Goal: Information Seeking & Learning: Learn about a topic

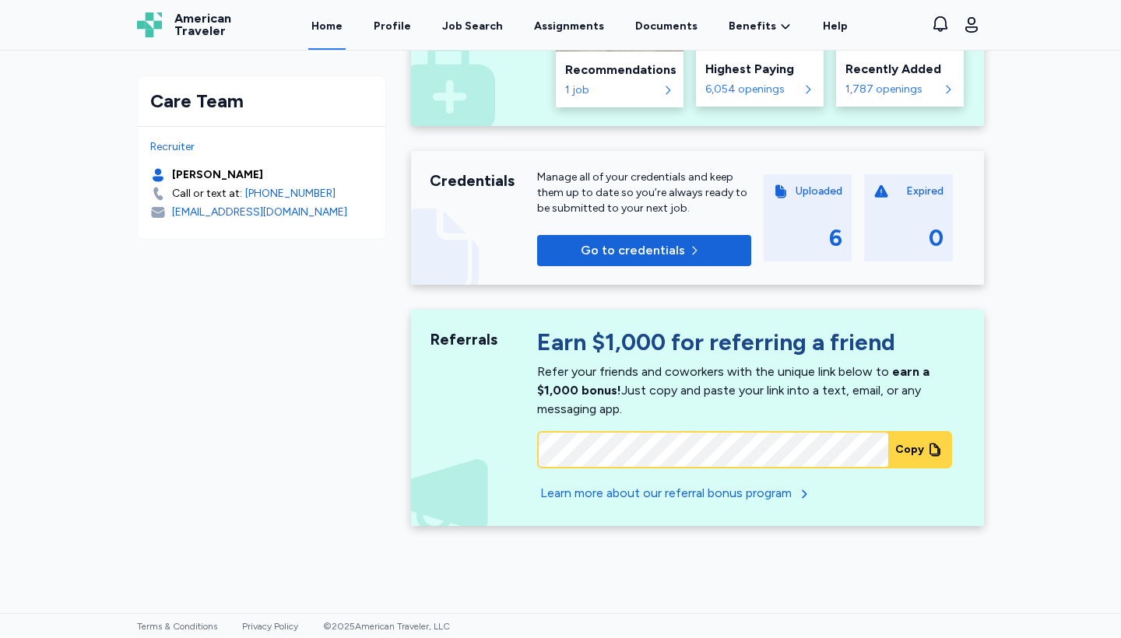
scroll to position [451, 0]
click at [873, 221] on div "Expired 0" at bounding box center [908, 218] width 89 height 87
click at [844, 208] on div "Uploaded 6" at bounding box center [807, 218] width 89 height 87
click at [810, 180] on div "Uploaded 6" at bounding box center [807, 218] width 89 height 87
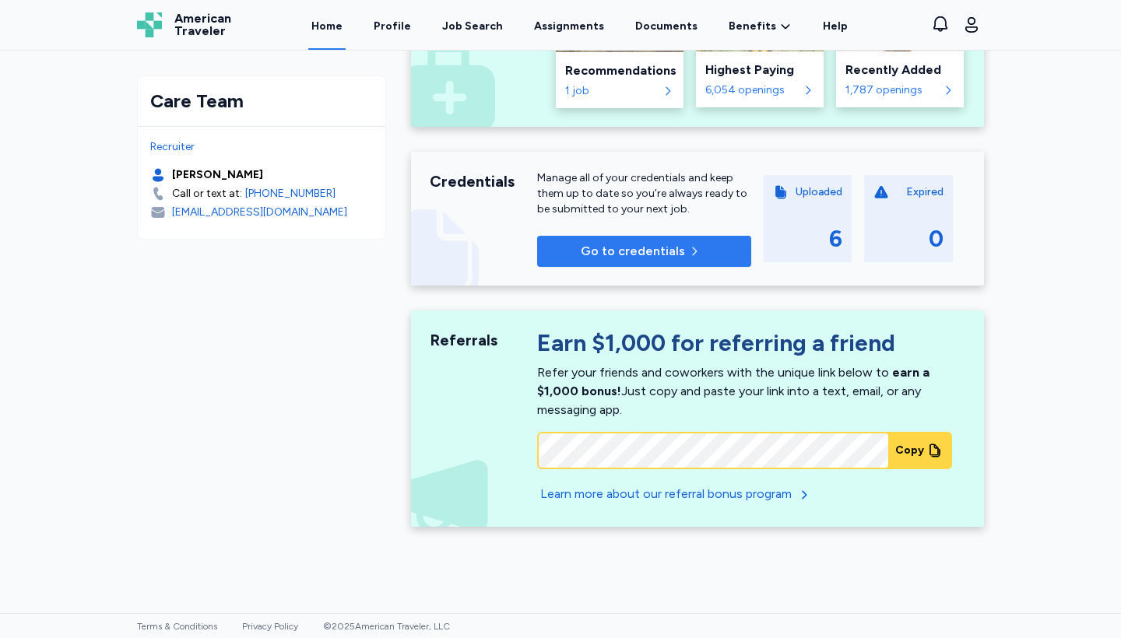
click at [707, 236] on button "Go to credentials" at bounding box center [644, 251] width 214 height 31
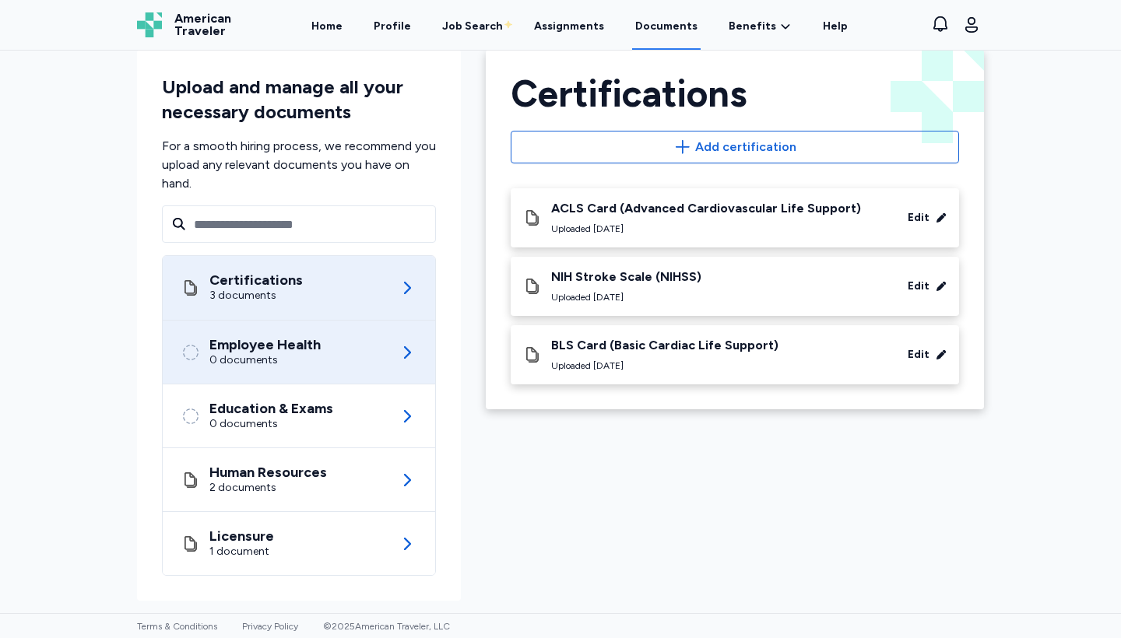
scroll to position [26, 0]
click at [296, 337] on div "Employee Health" at bounding box center [264, 345] width 111 height 16
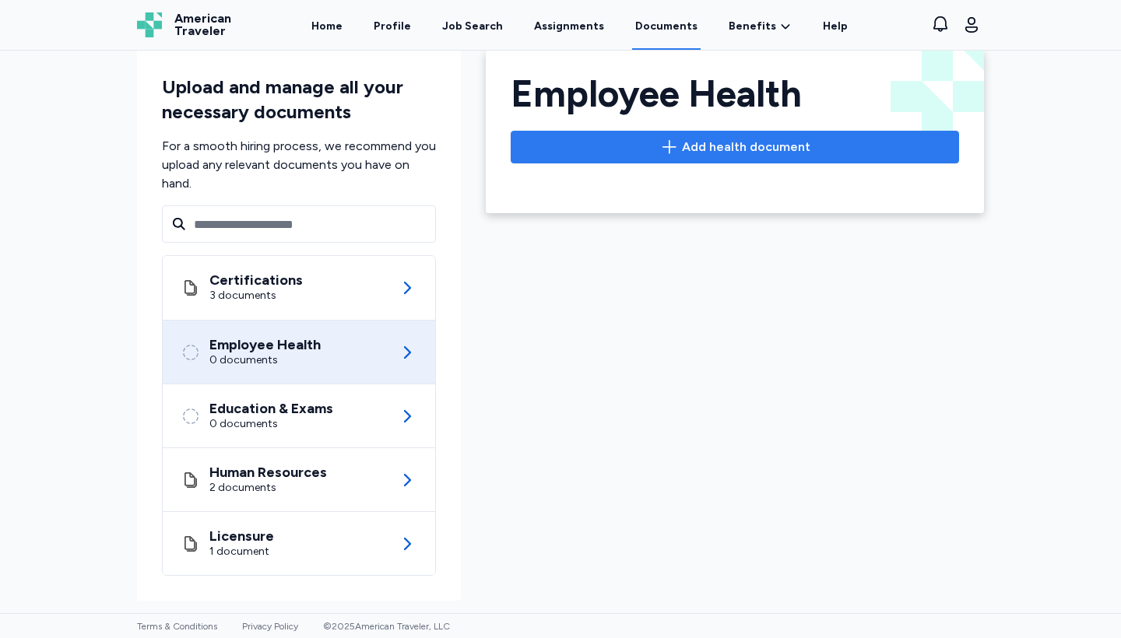
click at [746, 144] on span "Add health document" at bounding box center [746, 147] width 128 height 19
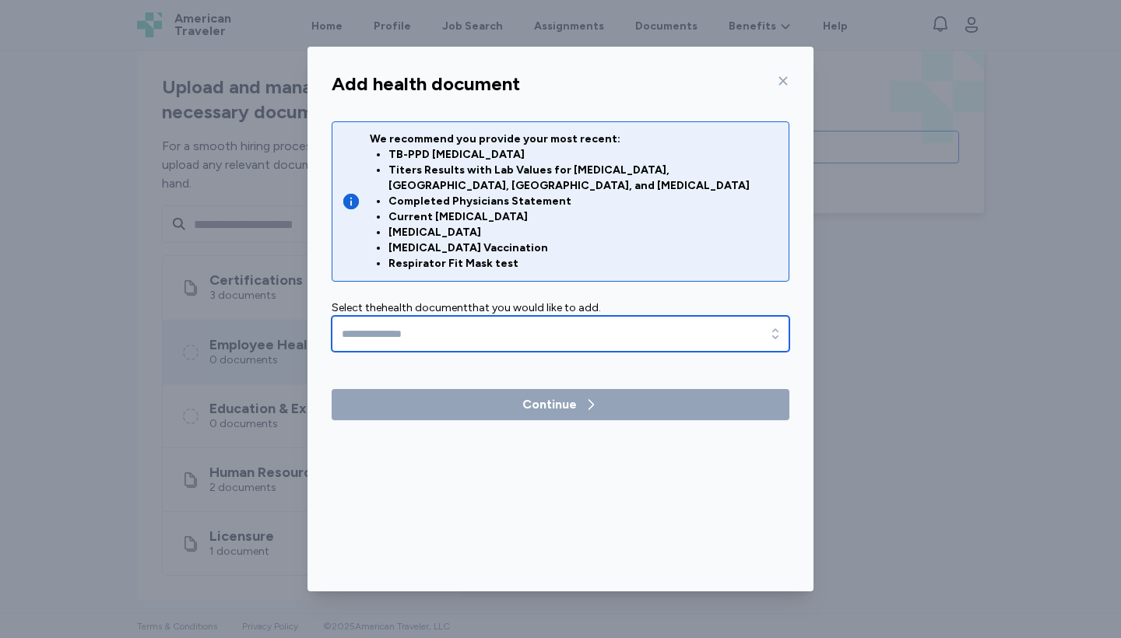
click at [582, 316] on input "text" at bounding box center [561, 334] width 458 height 36
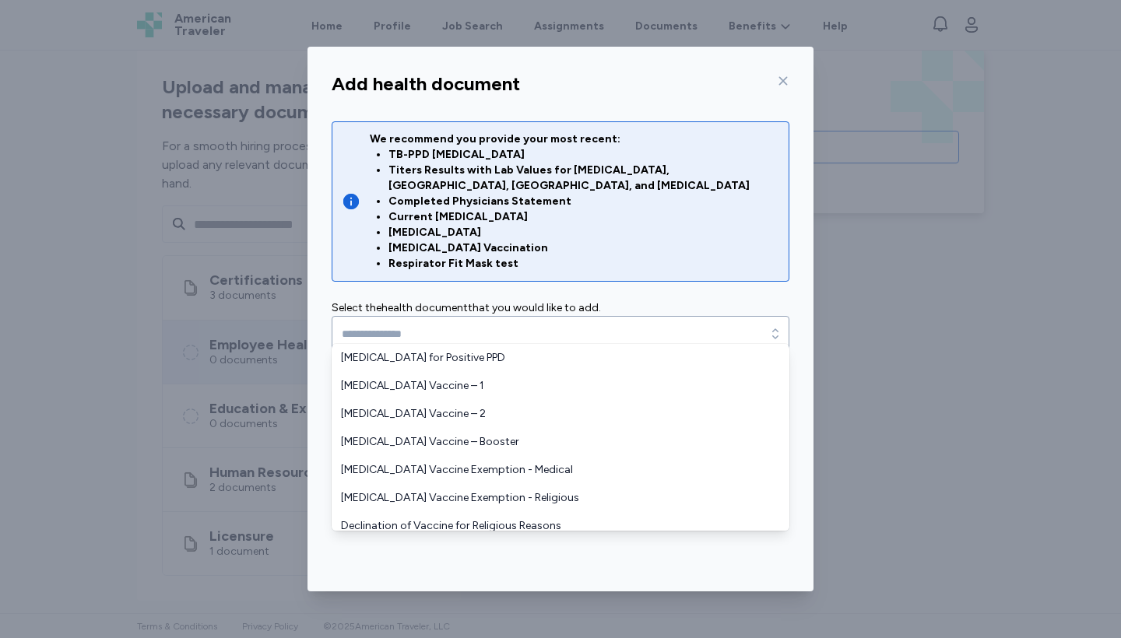
click at [232, 343] on div "Add health document We recommend you provide your most recent: TB-PPD [MEDICAL_…" at bounding box center [560, 319] width 1121 height 638
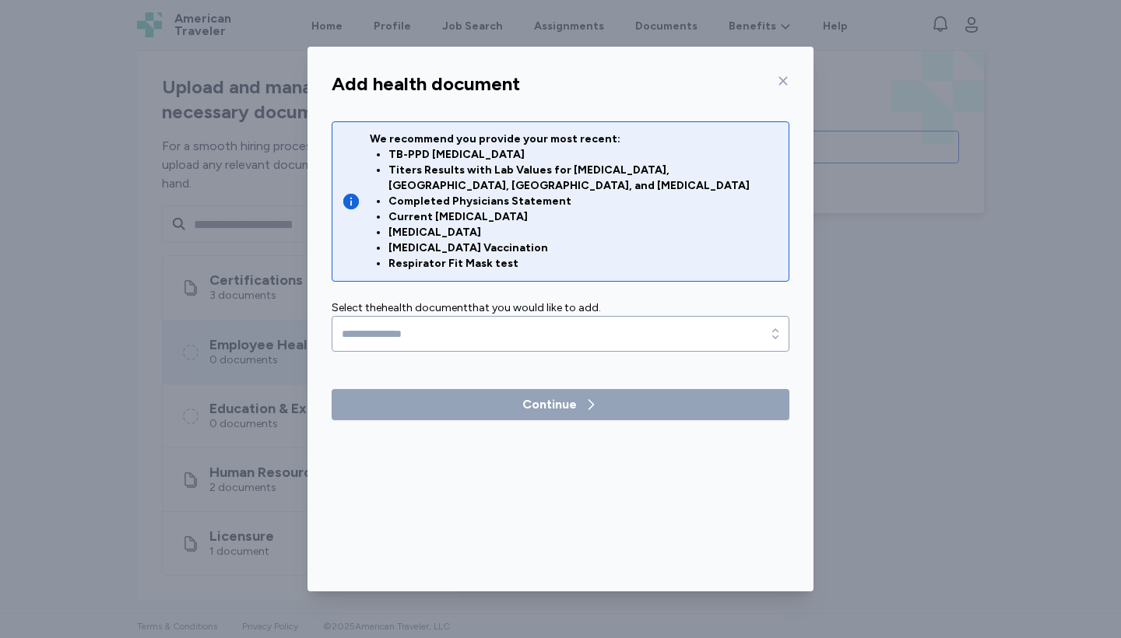
click at [790, 74] on div "Add health document" at bounding box center [560, 83] width 482 height 37
click at [777, 84] on icon at bounding box center [783, 81] width 12 height 12
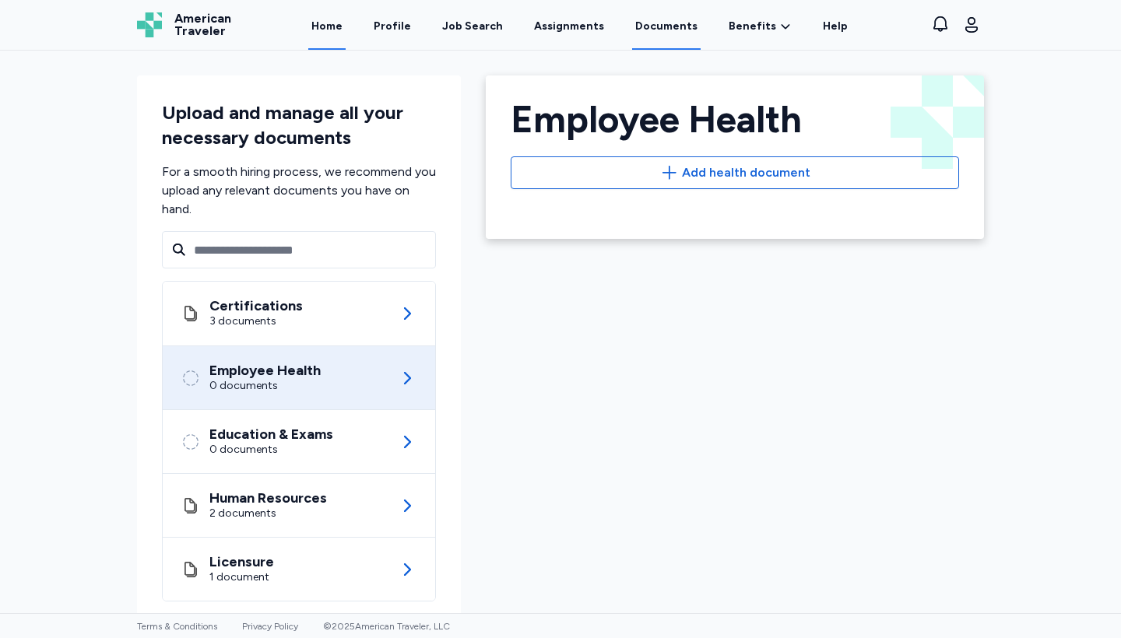
click at [346, 35] on link "Home" at bounding box center [326, 26] width 37 height 48
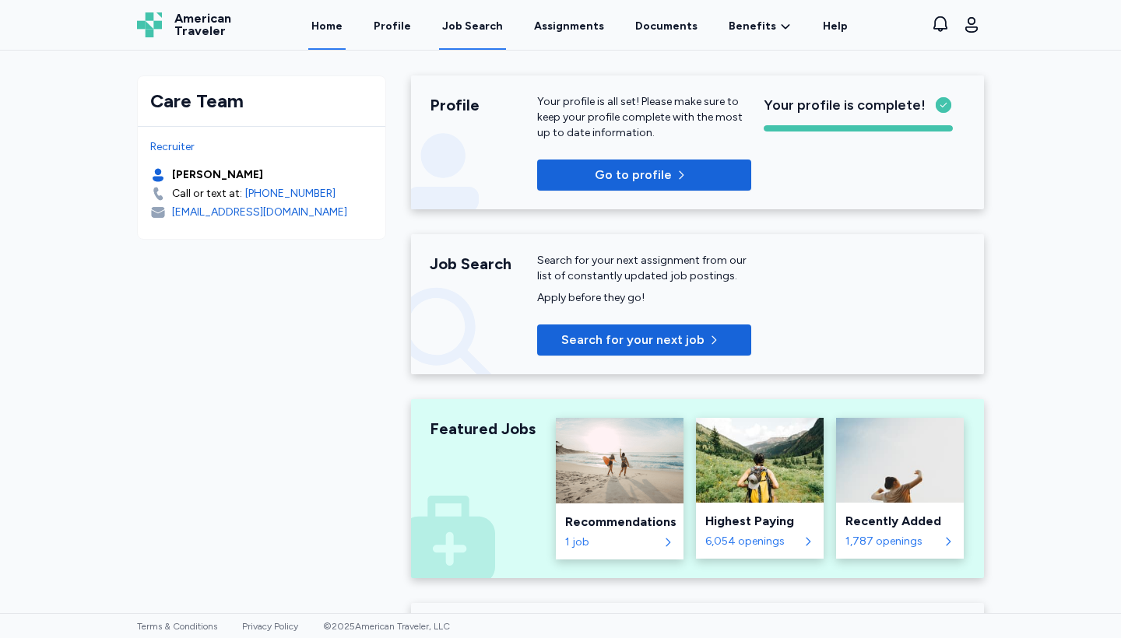
click at [461, 23] on div "Job Search" at bounding box center [472, 27] width 61 height 16
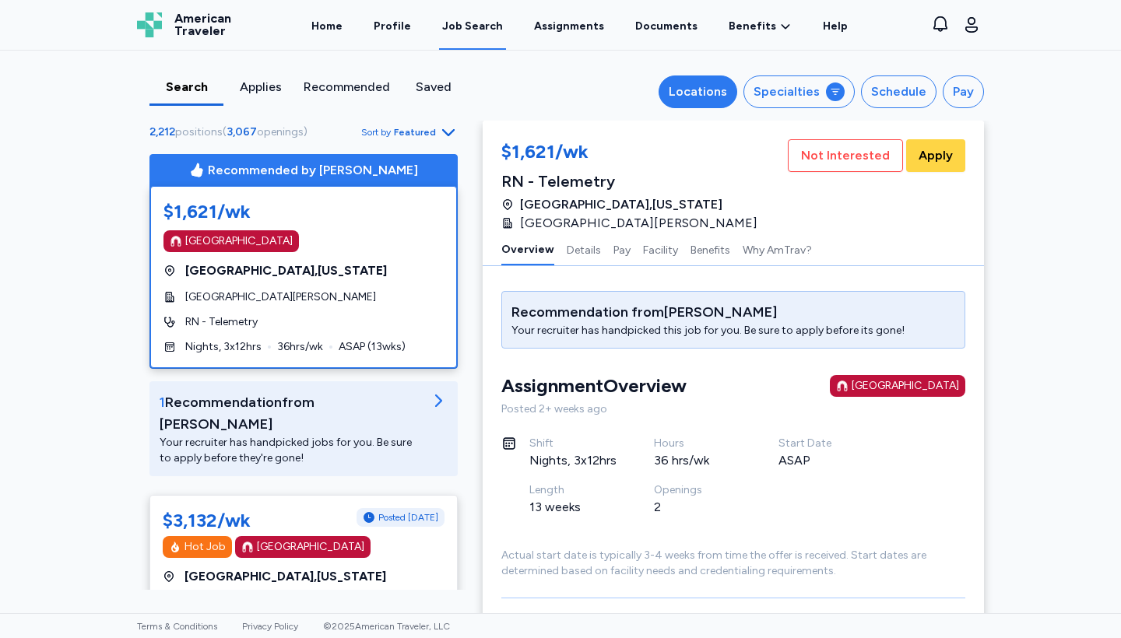
click at [726, 89] on div "Locations" at bounding box center [697, 91] width 58 height 19
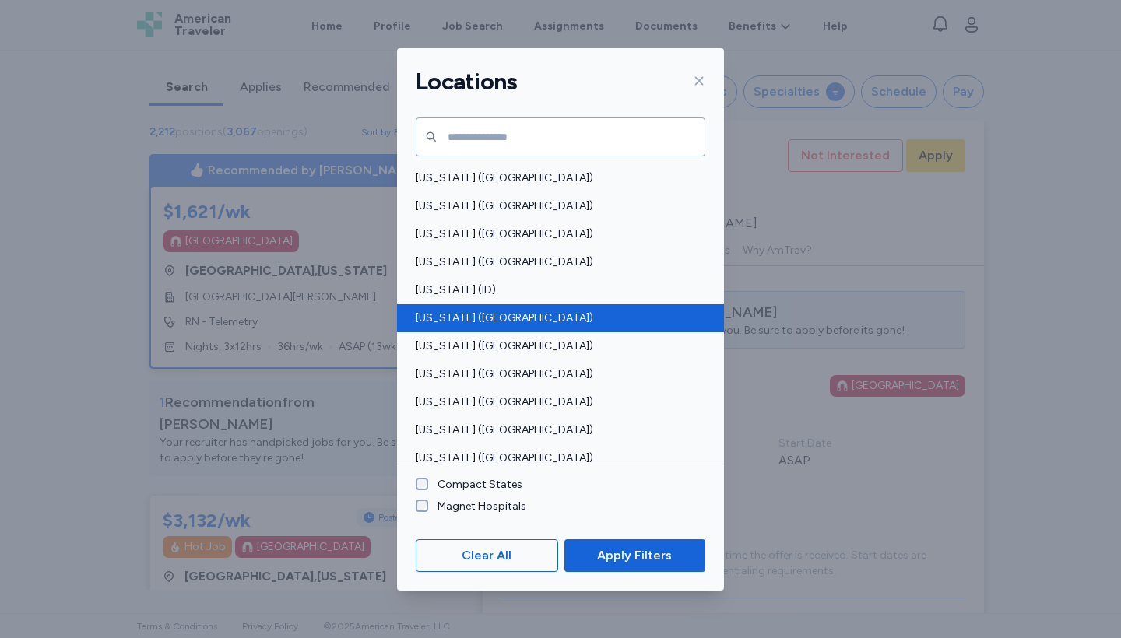
scroll to position [223, 0]
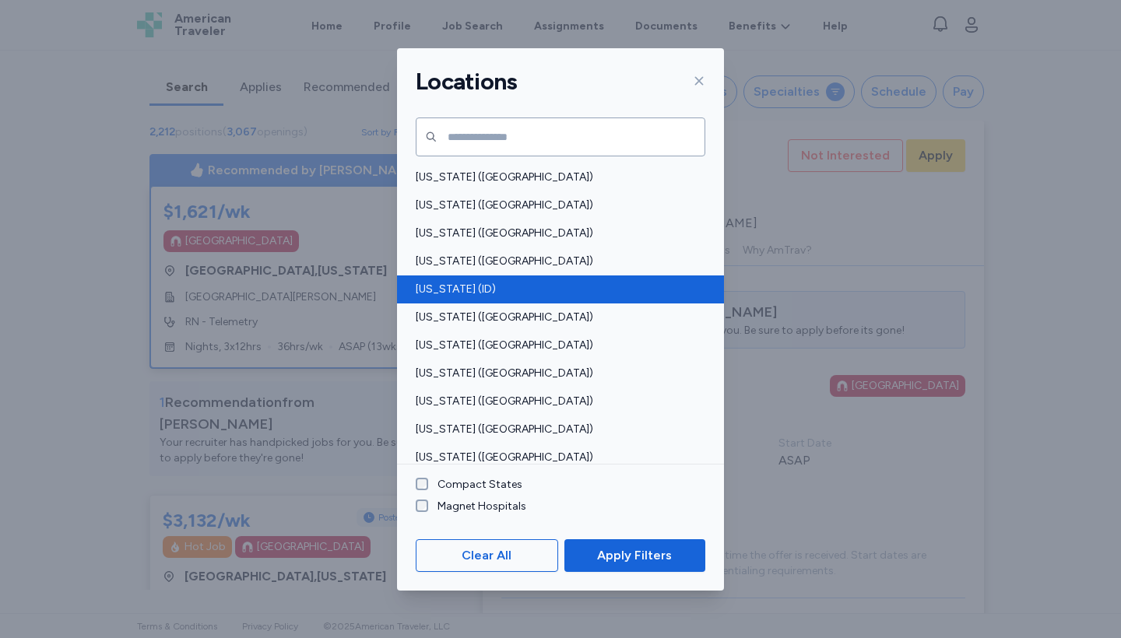
click at [492, 302] on div "[US_STATE] (ID)" at bounding box center [560, 289] width 327 height 28
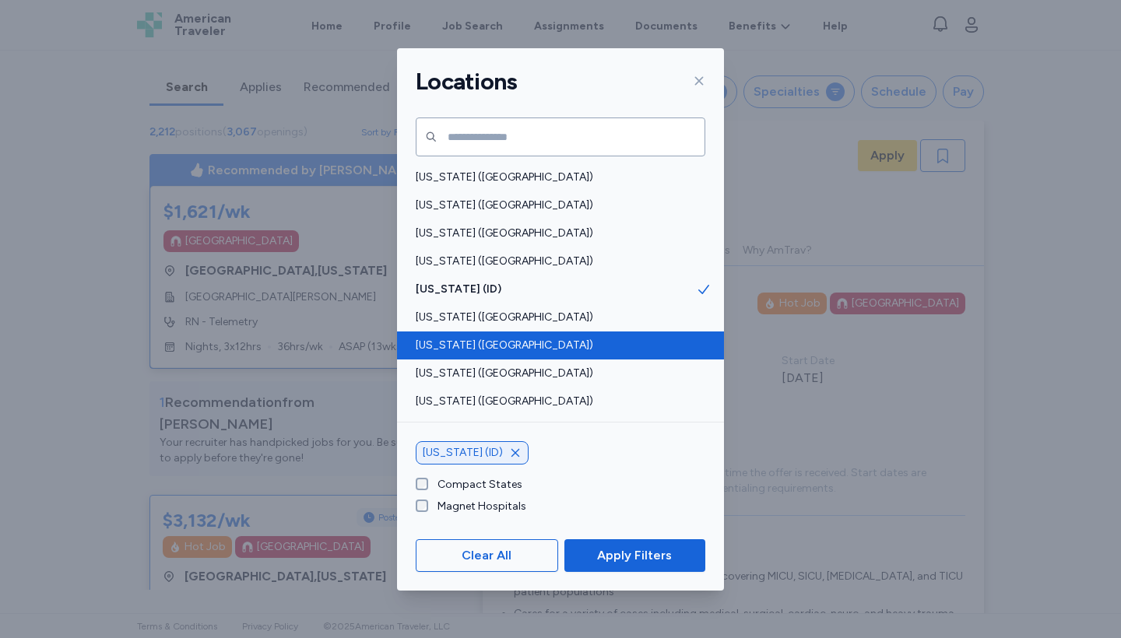
scroll to position [2, 0]
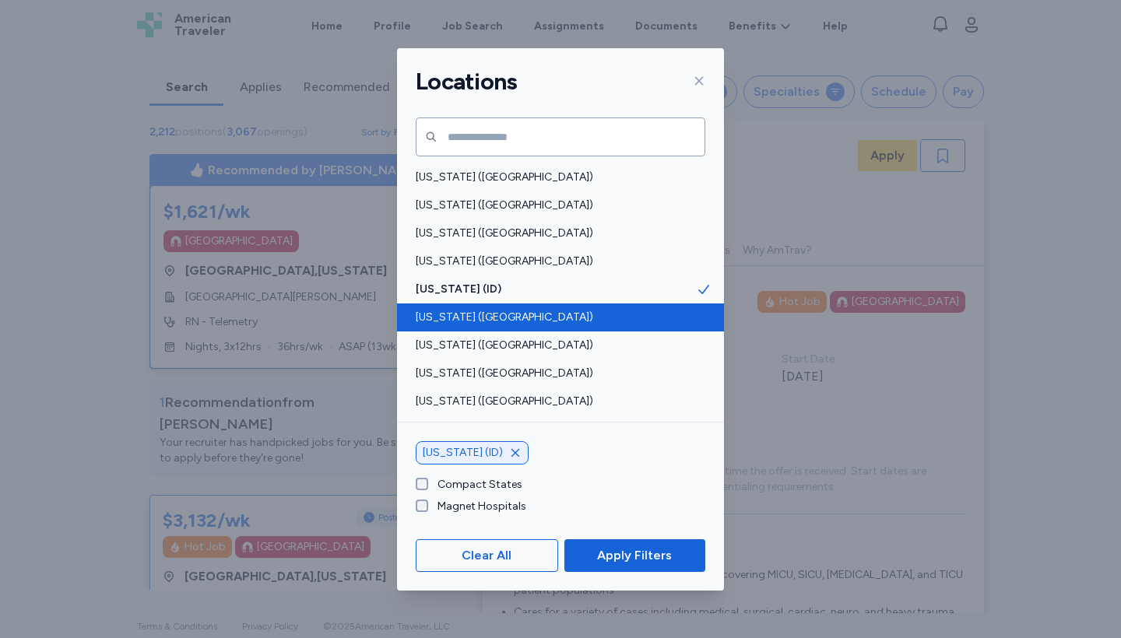
click at [458, 328] on div "[US_STATE] ([GEOGRAPHIC_DATA])" at bounding box center [560, 318] width 327 height 28
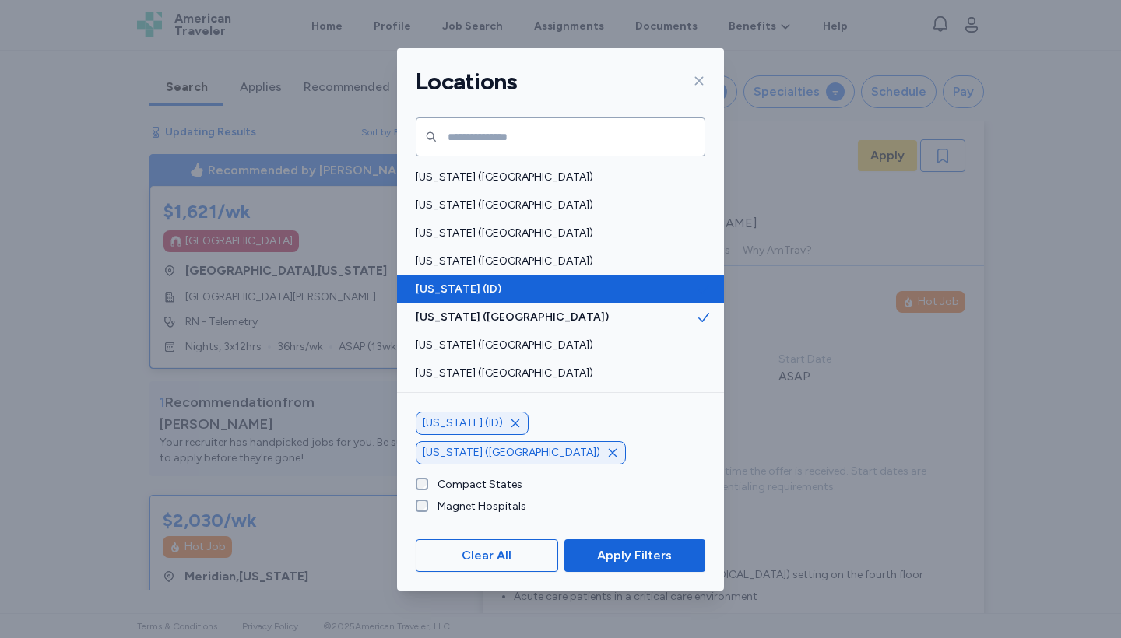
click at [458, 285] on span "[US_STATE] (ID)" at bounding box center [556, 290] width 280 height 16
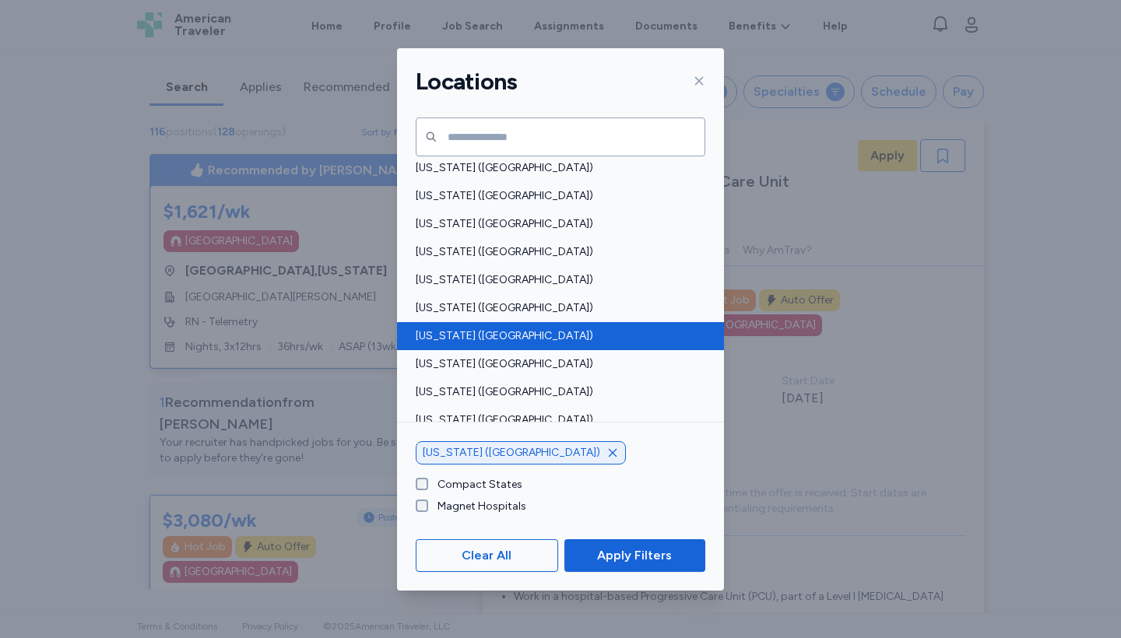
scroll to position [595, 0]
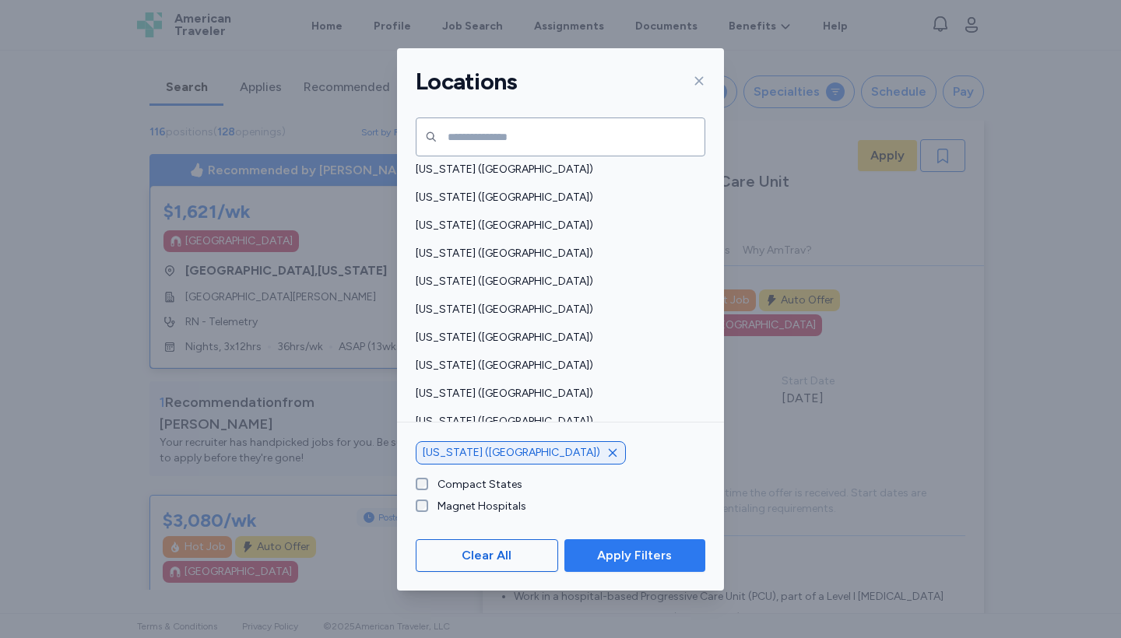
click at [637, 560] on span "Apply Filters" at bounding box center [634, 555] width 75 height 19
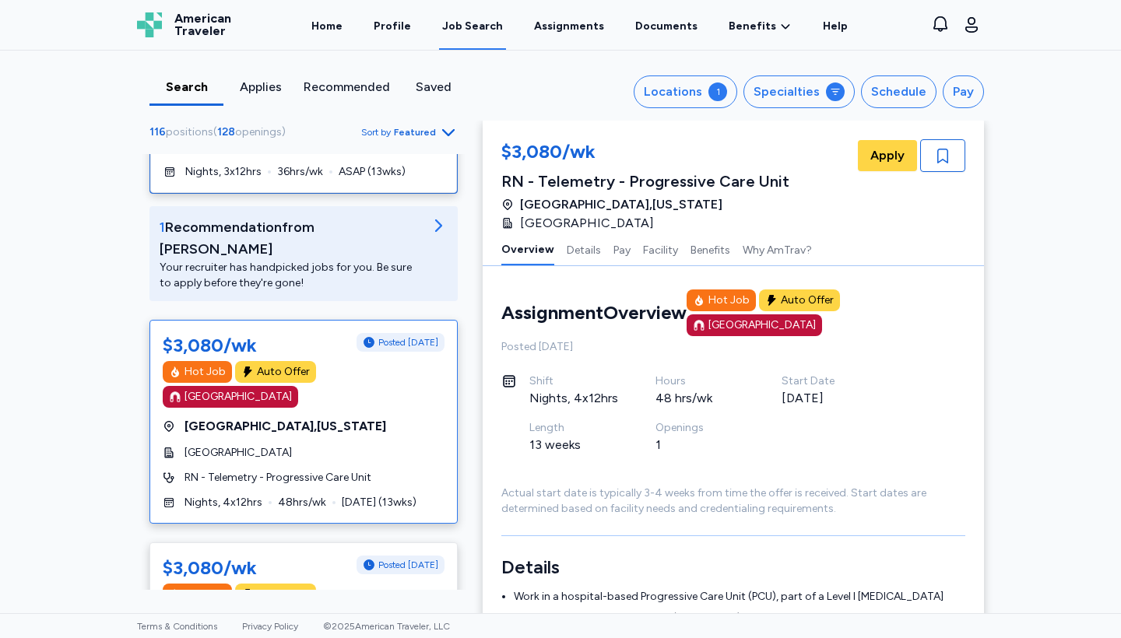
scroll to position [176, 0]
click at [291, 416] on div "[GEOGRAPHIC_DATA] , [US_STATE]" at bounding box center [304, 425] width 282 height 19
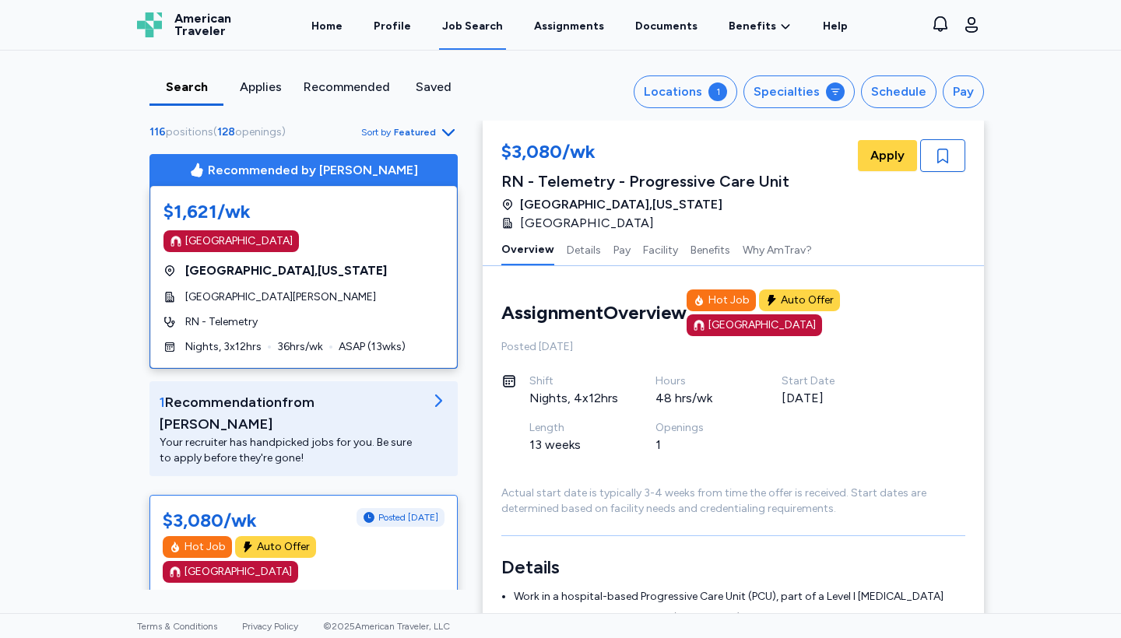
scroll to position [0, 0]
click at [895, 72] on div "Search Applies Recommended Saved Locations 1 Specialties Schedule Pay 116 posit…" at bounding box center [561, 86] width 872 height 70
click at [898, 106] on button "Schedule" at bounding box center [898, 91] width 75 height 33
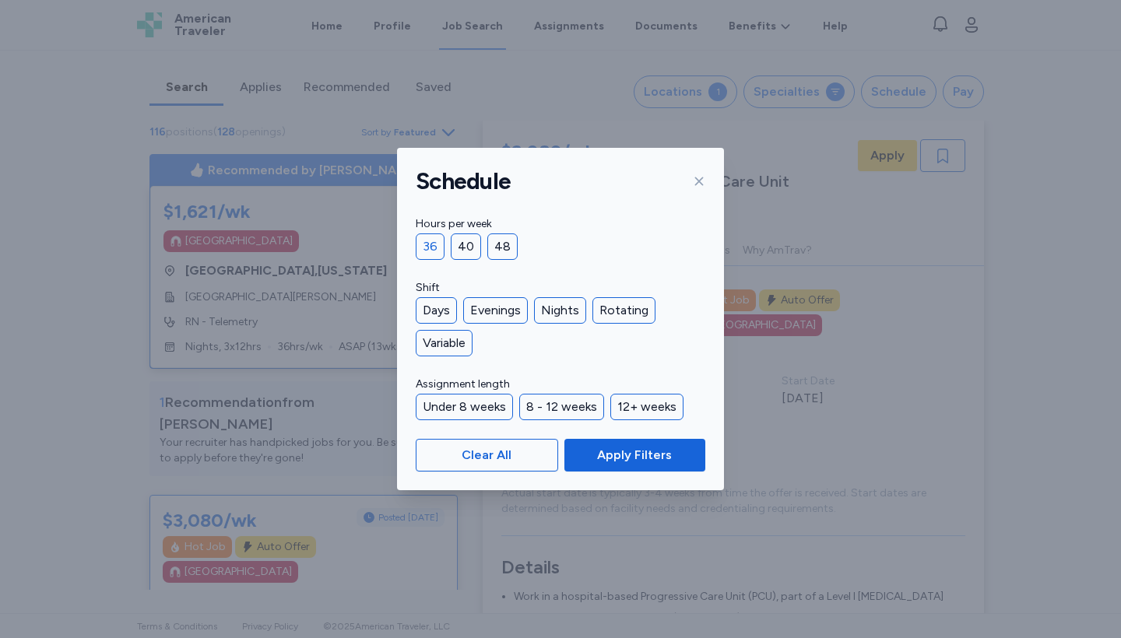
click at [423, 247] on div "36" at bounding box center [430, 246] width 29 height 26
click at [643, 444] on button "Apply Filters" at bounding box center [634, 455] width 141 height 33
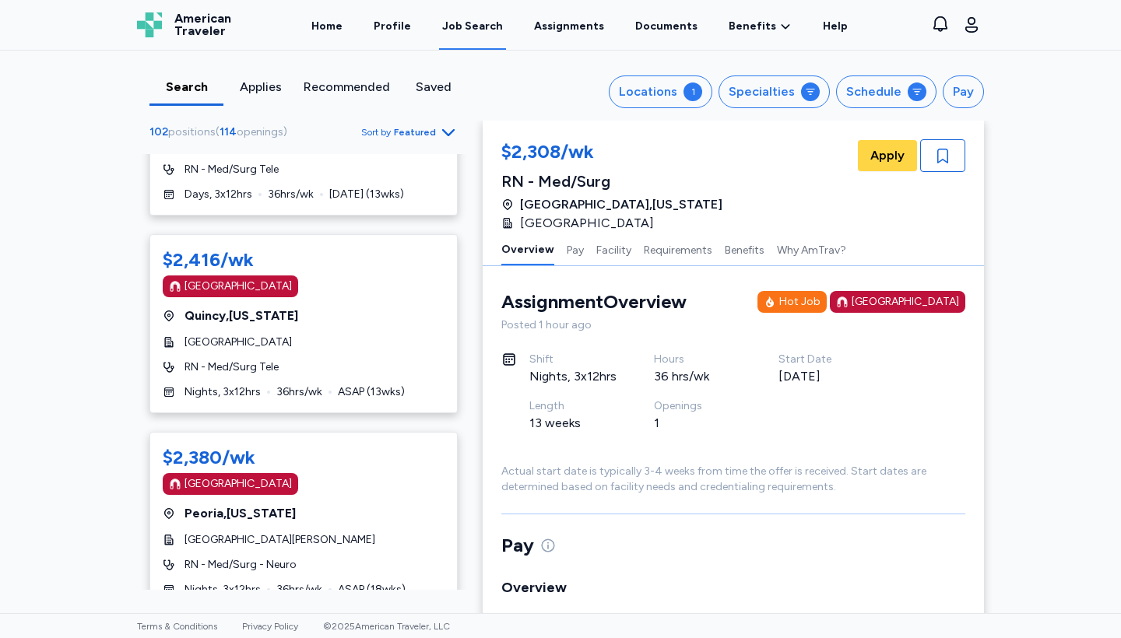
scroll to position [9717, 0]
click at [453, 630] on icon "Go to next 50 jobs" at bounding box center [448, 639] width 19 height 19
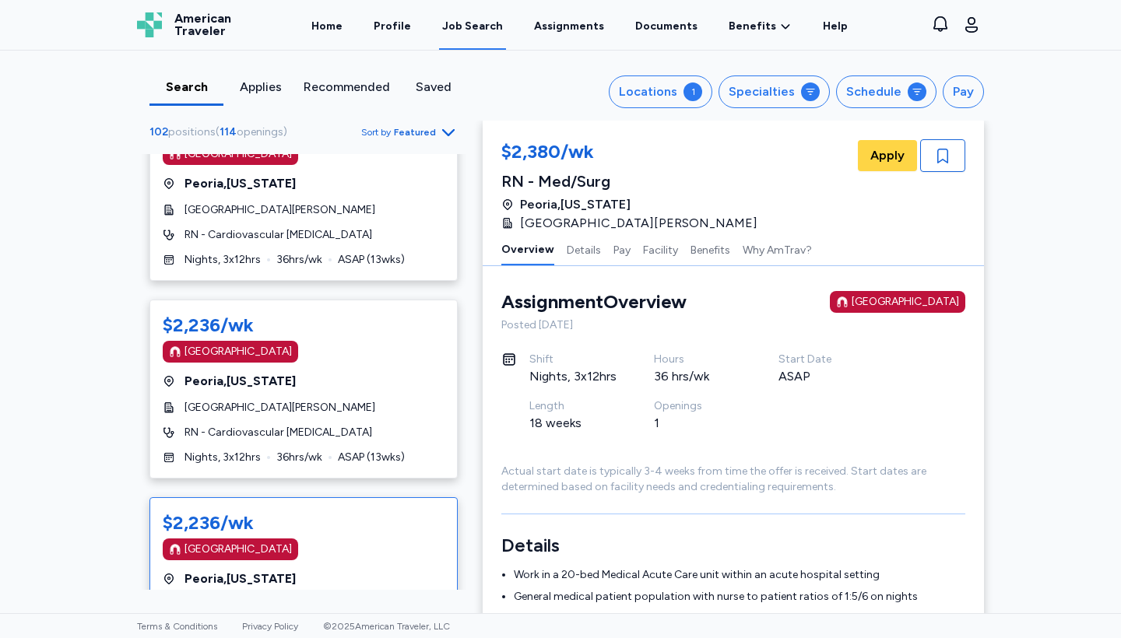
scroll to position [5016, 0]
click at [738, 96] on div "Specialties" at bounding box center [761, 91] width 66 height 19
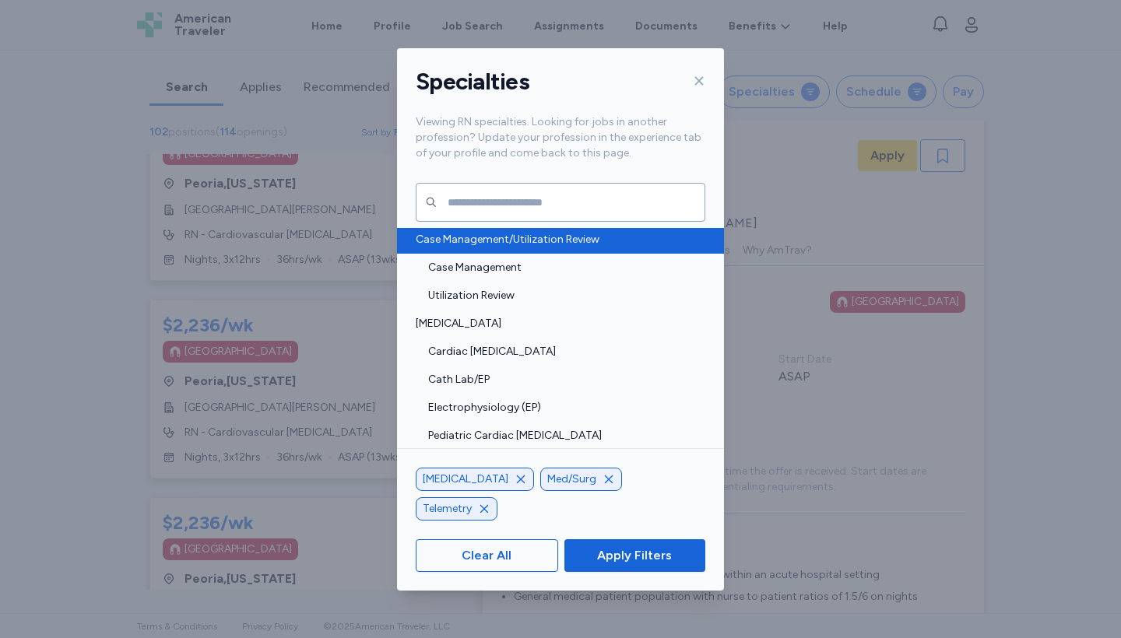
scroll to position [89, 0]
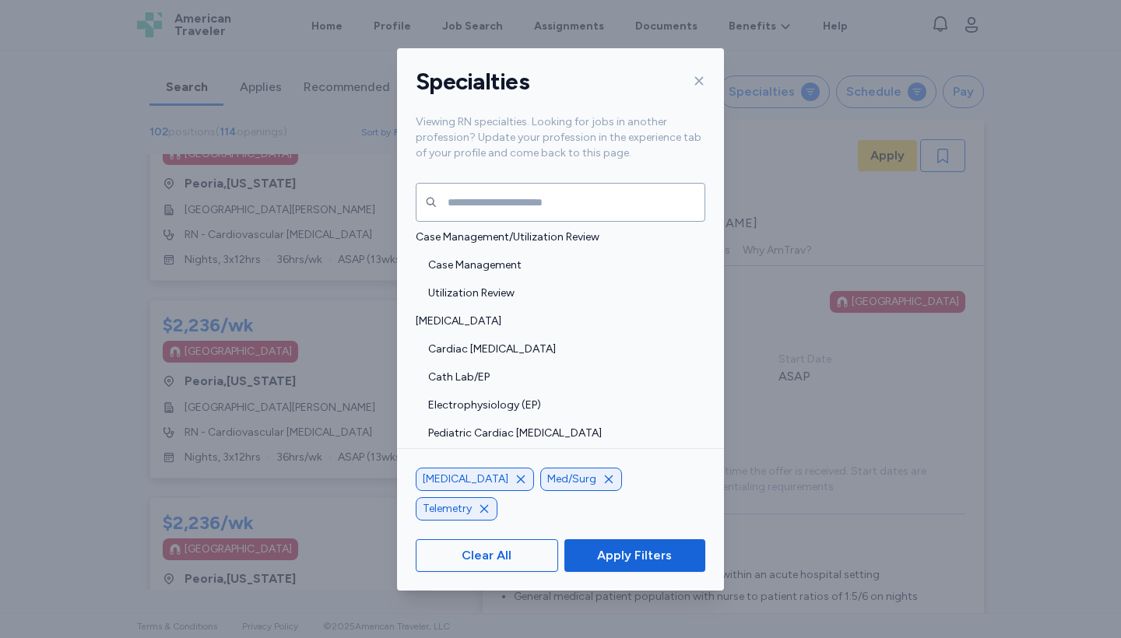
click at [514, 486] on icon "button" at bounding box center [520, 479] width 12 height 12
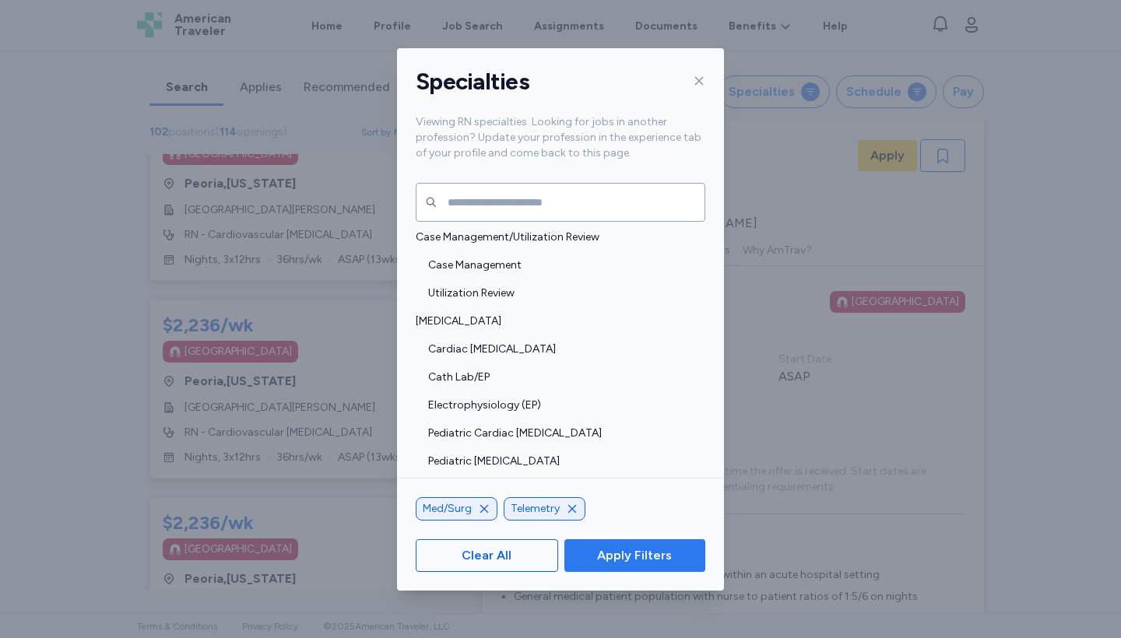
click at [633, 548] on span "Apply Filters" at bounding box center [634, 555] width 75 height 19
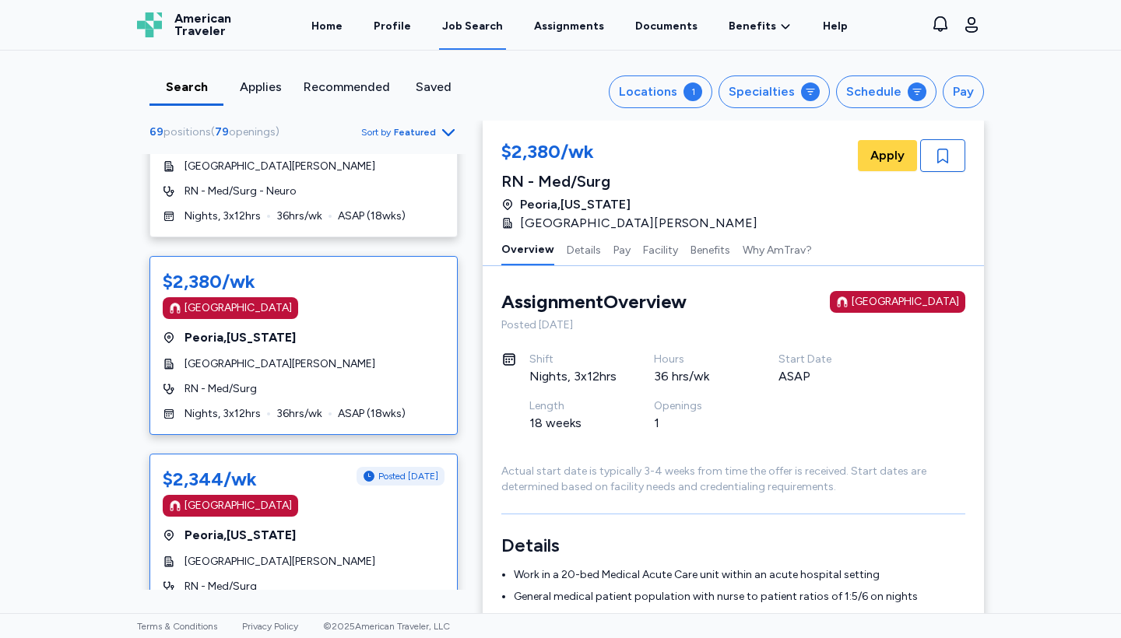
scroll to position [8534, 0]
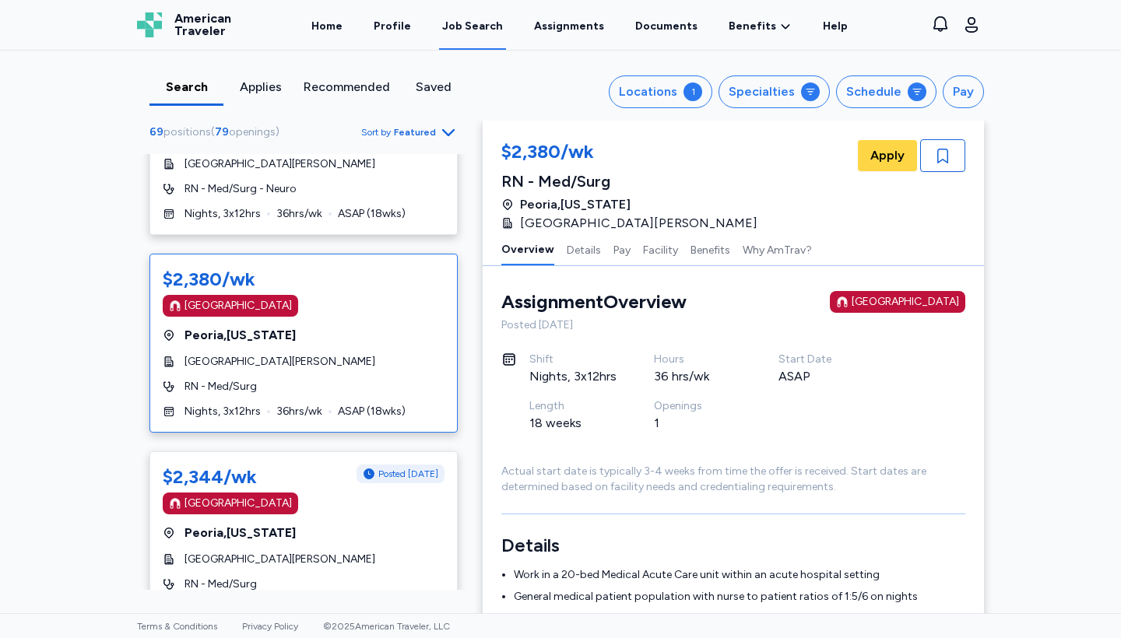
click at [301, 379] on div "RN - Med/Surg" at bounding box center [304, 387] width 282 height 16
click at [321, 552] on span "[GEOGRAPHIC_DATA][PERSON_NAME]" at bounding box center [279, 560] width 191 height 16
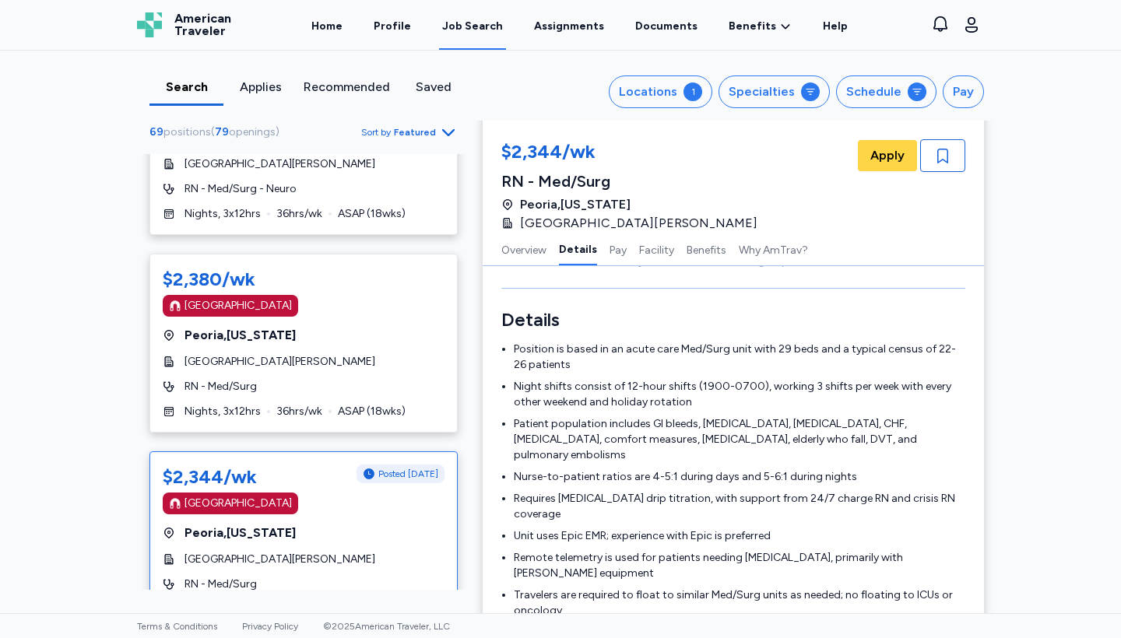
scroll to position [237, 0]
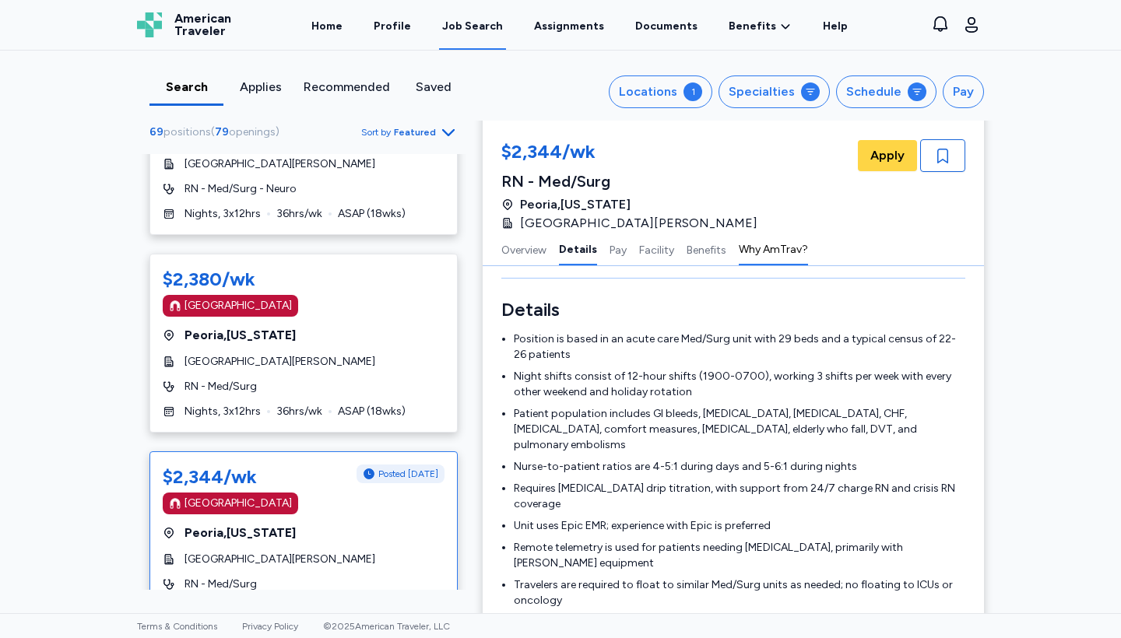
click at [756, 254] on button "Why AmTrav?" at bounding box center [773, 249] width 69 height 33
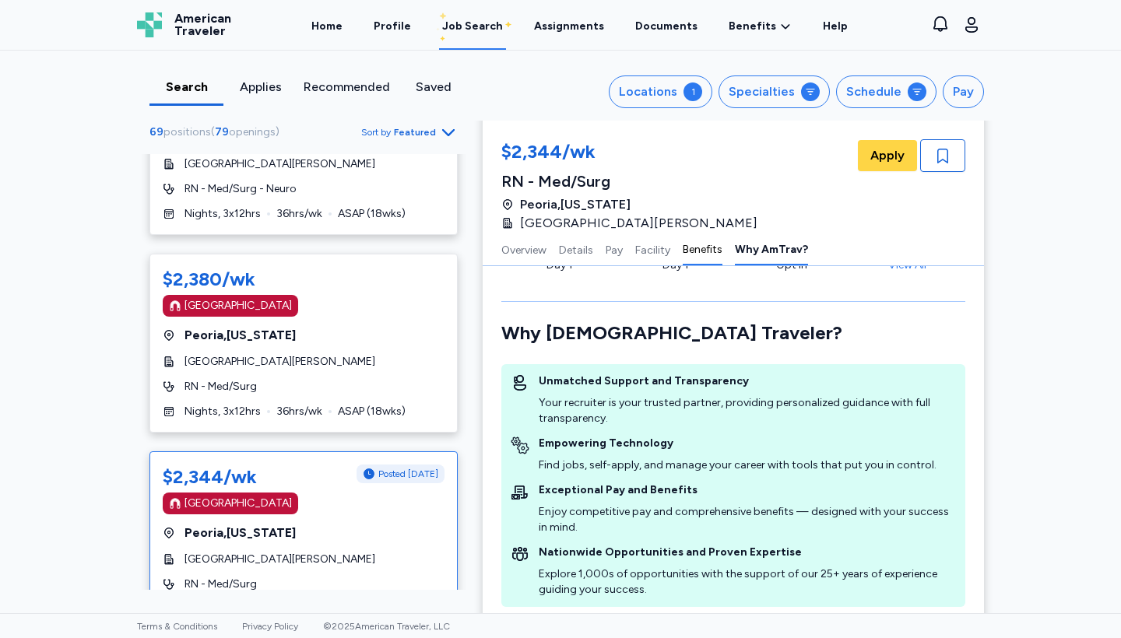
click at [718, 251] on button "Benefits" at bounding box center [702, 249] width 40 height 33
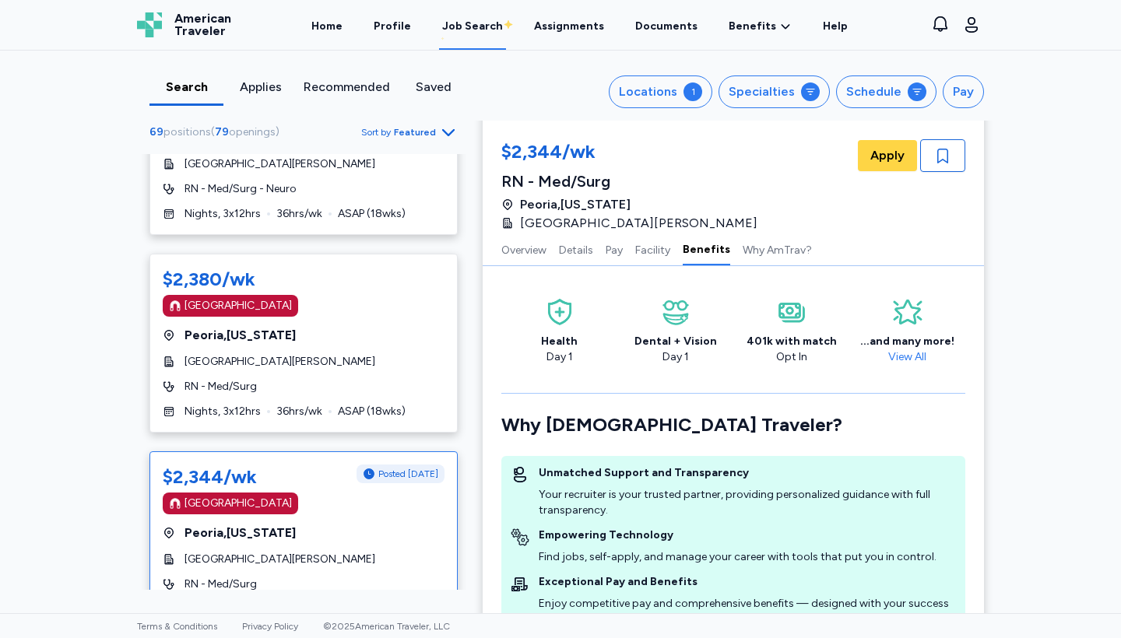
scroll to position [2156, 0]
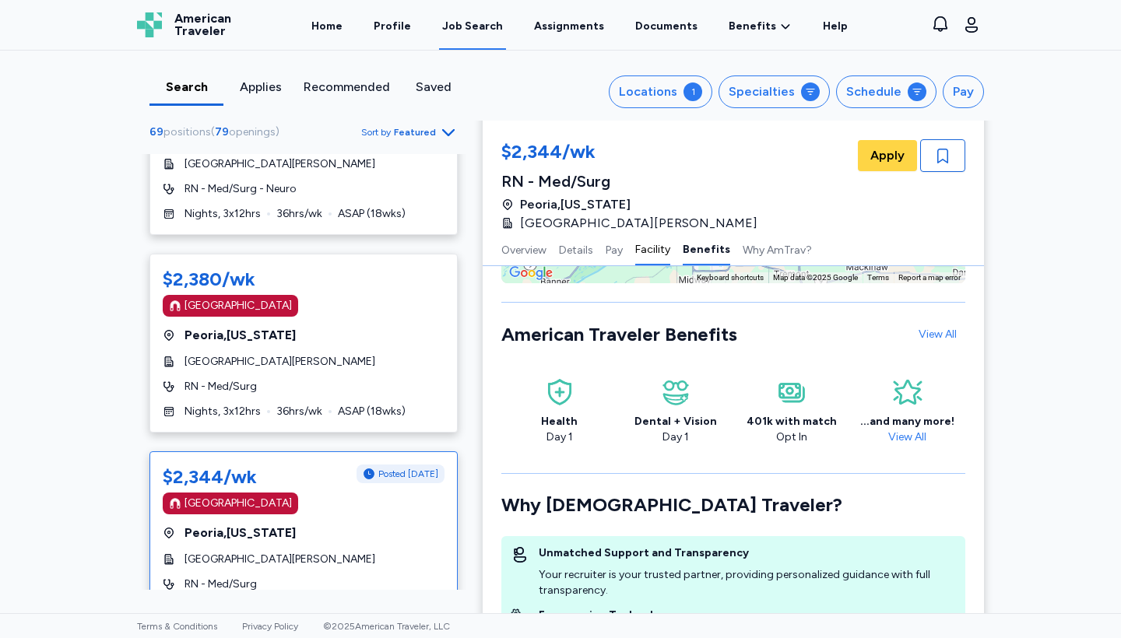
click at [655, 252] on button "Facility" at bounding box center [652, 249] width 35 height 33
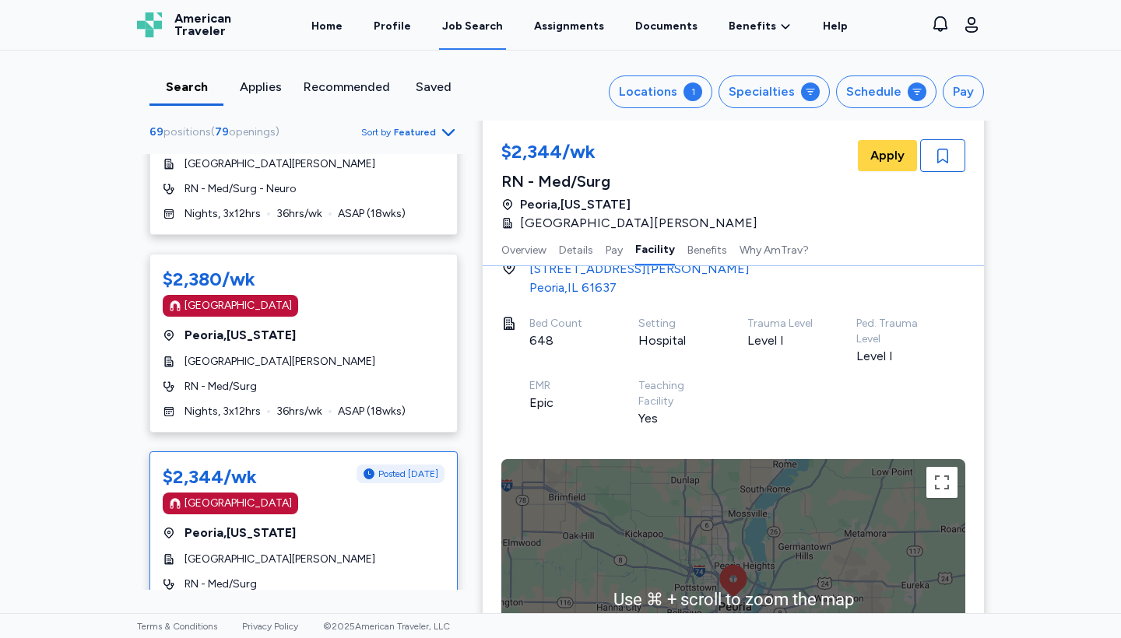
scroll to position [1702, 0]
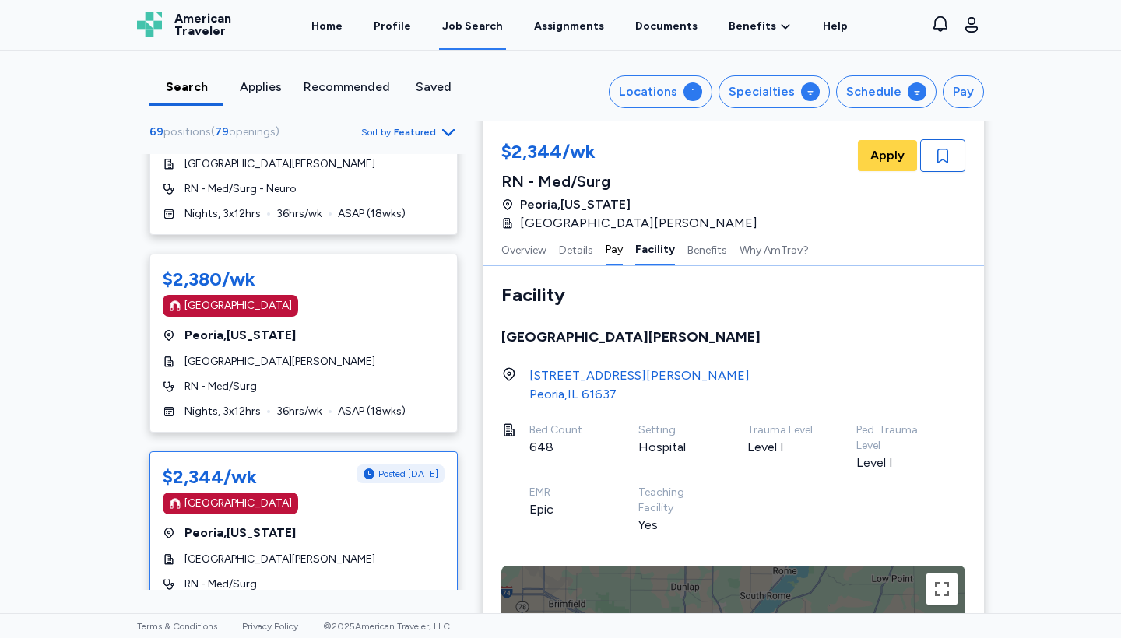
click at [622, 246] on button "Pay" at bounding box center [613, 249] width 17 height 33
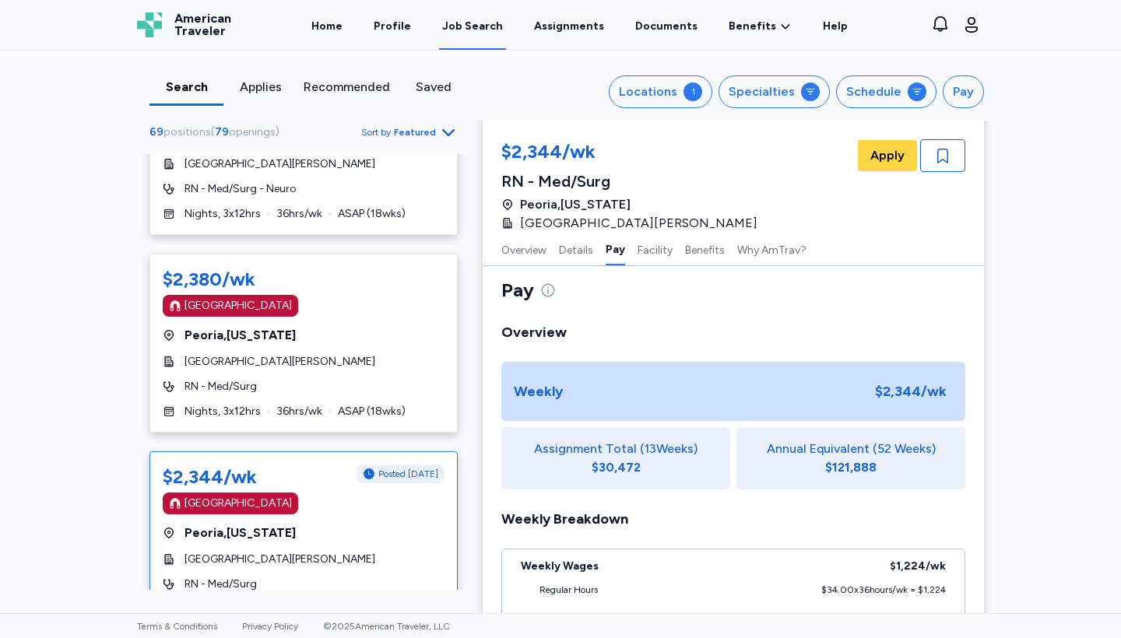
scroll to position [1123, 0]
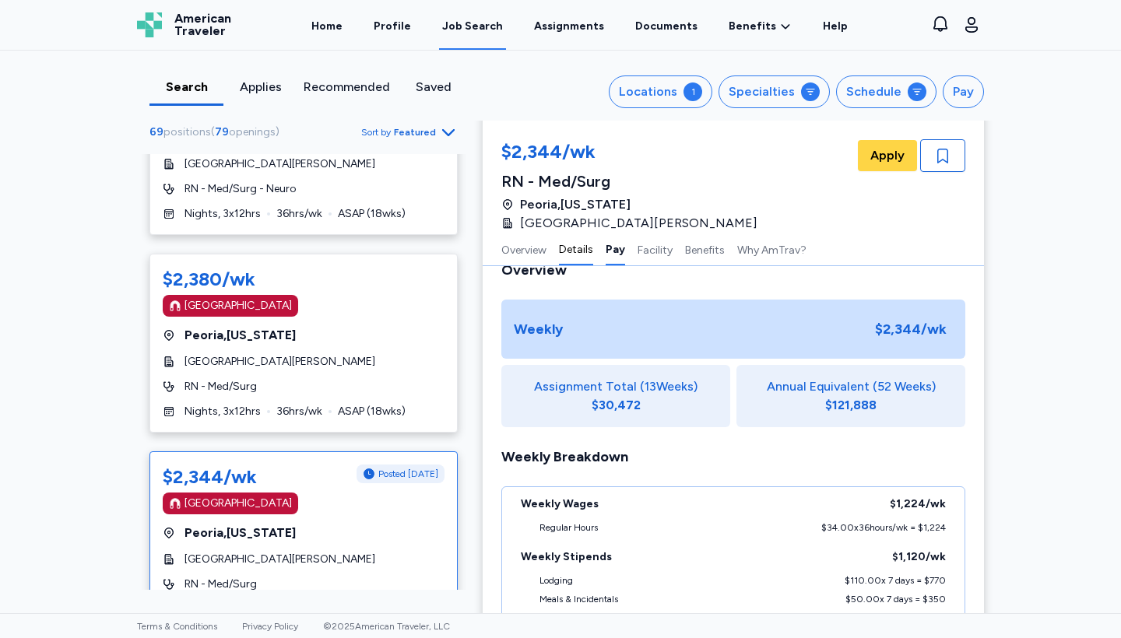
click at [570, 255] on button "Details" at bounding box center [576, 249] width 34 height 33
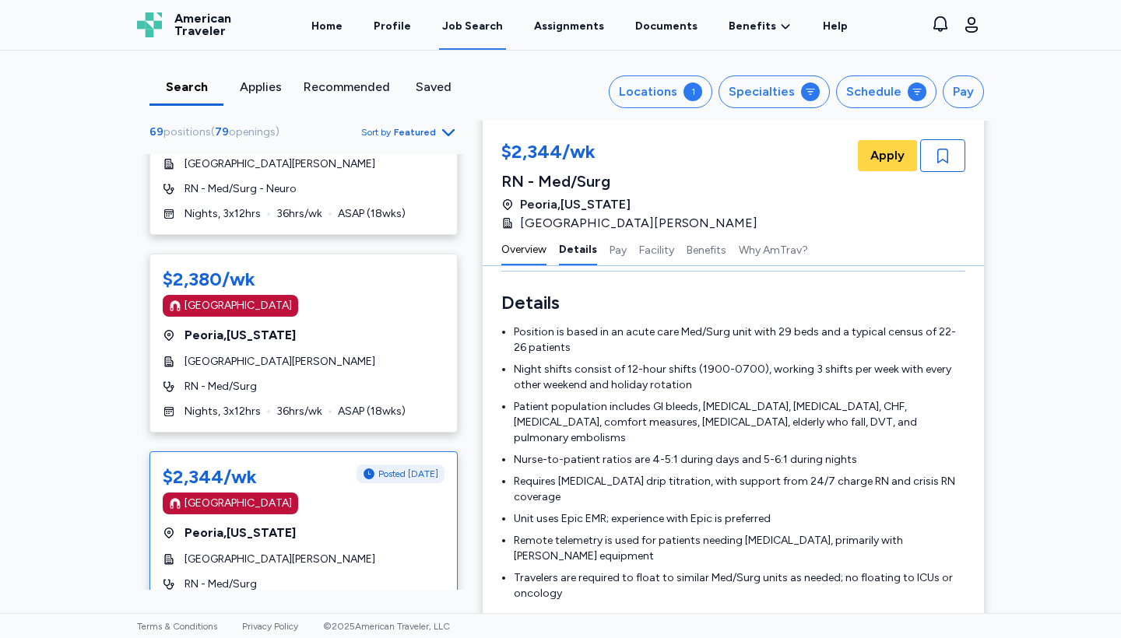
click at [542, 251] on button "Overview" at bounding box center [523, 249] width 45 height 33
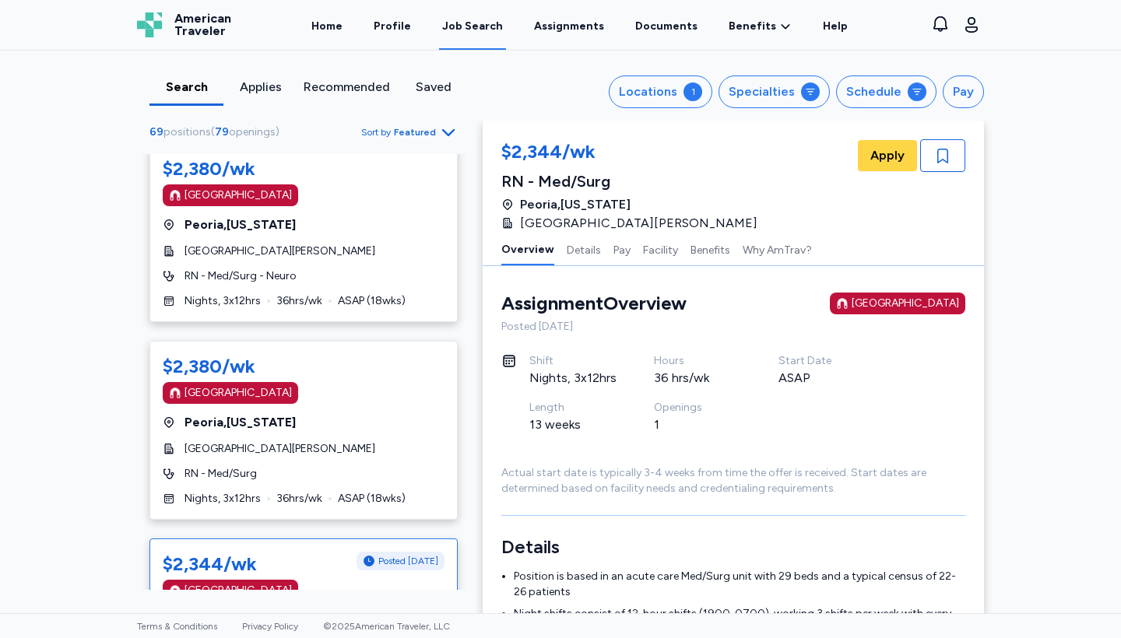
scroll to position [0, 0]
click at [646, 252] on button "Facility" at bounding box center [660, 249] width 35 height 33
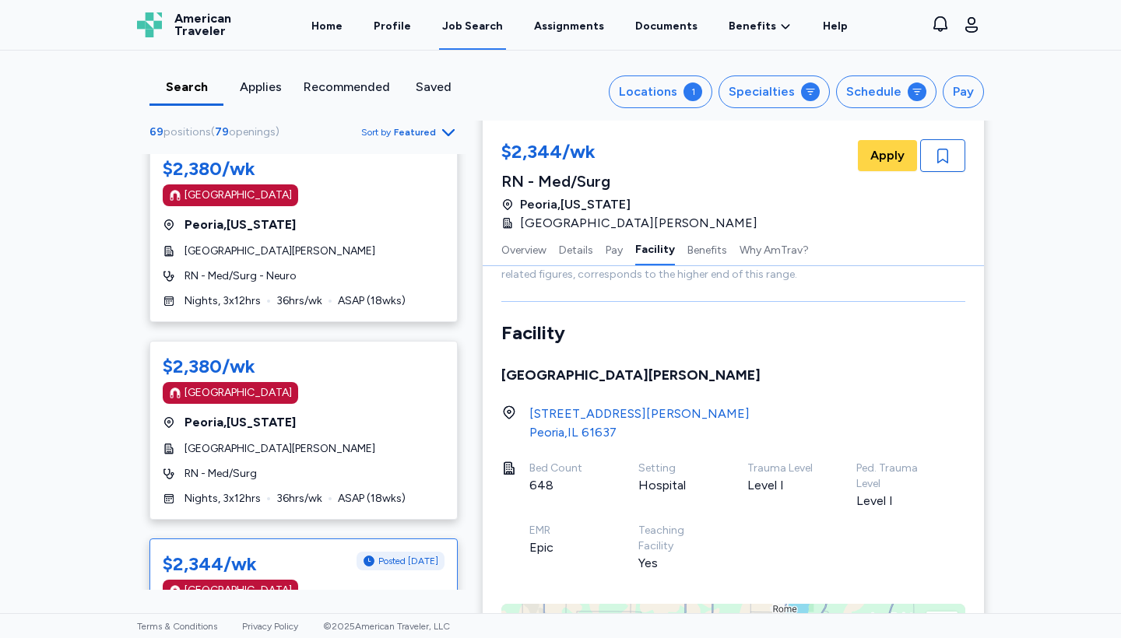
click at [560, 372] on div "Facility [GEOGRAPHIC_DATA][PERSON_NAME] [STREET_ADDRESS][PERSON_NAME] Bed Count…" at bounding box center [733, 602] width 464 height 563
click at [560, 405] on div "[STREET_ADDRESS][PERSON_NAME]" at bounding box center [639, 414] width 220 height 19
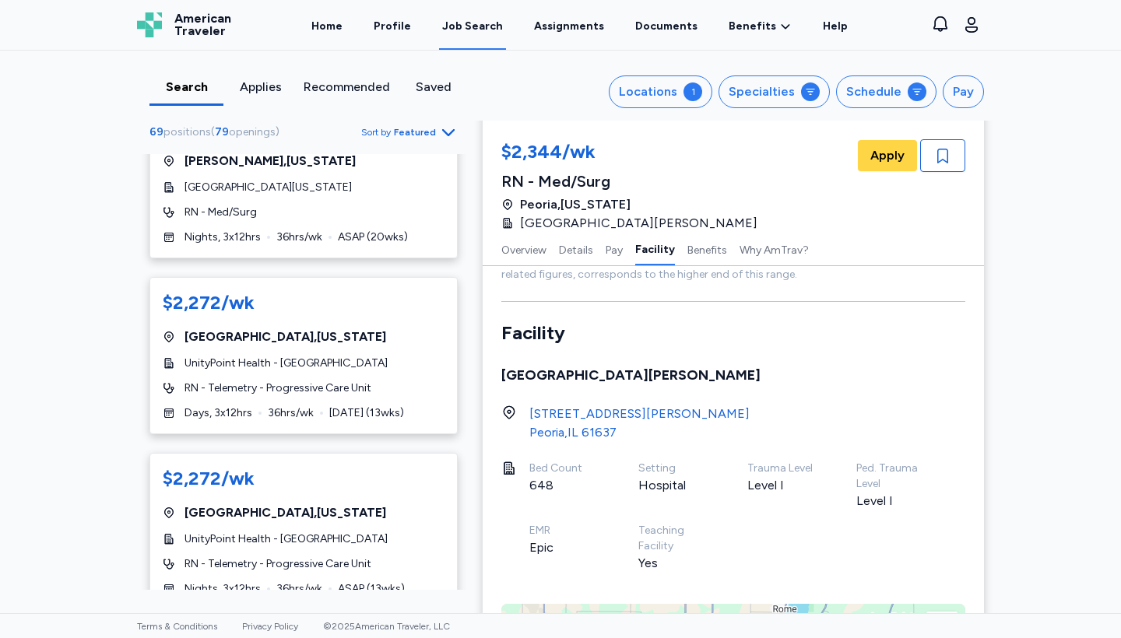
scroll to position [9651, 0]
click at [445, 630] on icon "Go to next 50 jobs" at bounding box center [448, 639] width 19 height 19
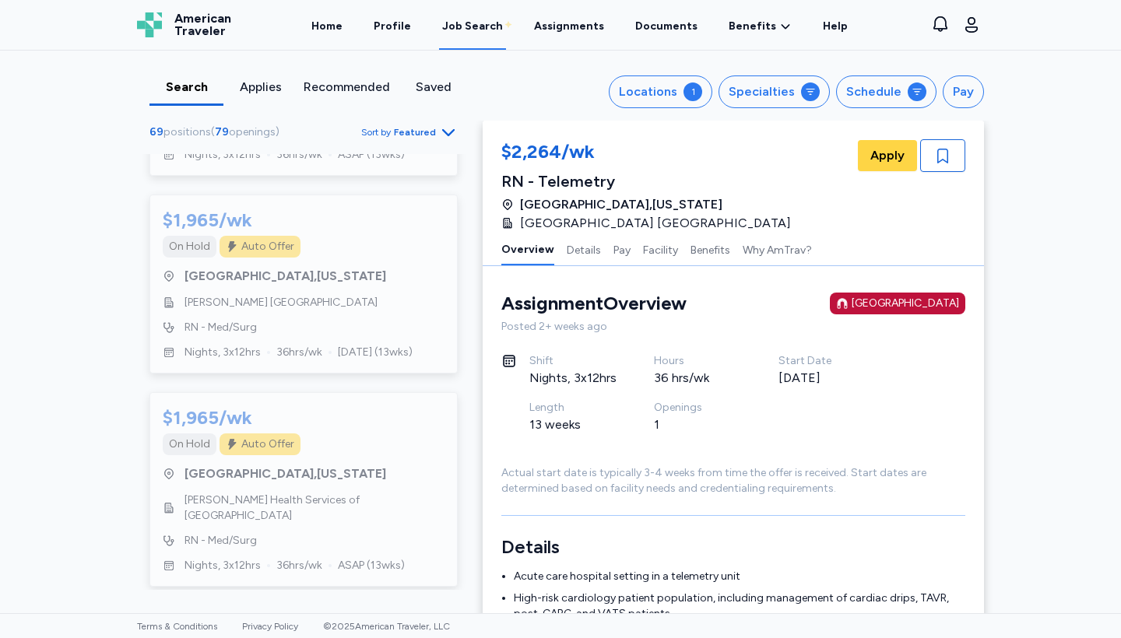
click at [146, 557] on div "Recommended by [PERSON_NAME] $1,621/wk [GEOGRAPHIC_DATA] [GEOGRAPHIC_DATA] , [U…" at bounding box center [303, 372] width 333 height 436
click at [162, 605] on icon "Go to previous 50 jobs" at bounding box center [158, 614] width 19 height 19
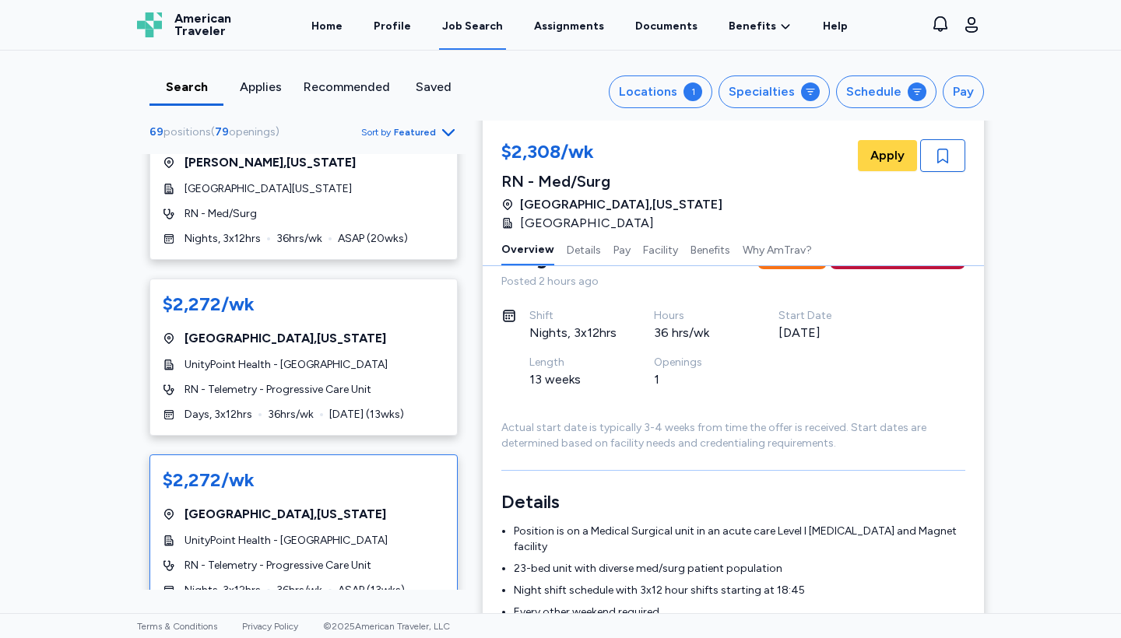
scroll to position [46, 0]
click at [291, 454] on div "$2,272/wk [GEOGRAPHIC_DATA] , [US_STATE] UnityPoint Health - [GEOGRAPHIC_DATA] …" at bounding box center [303, 532] width 308 height 157
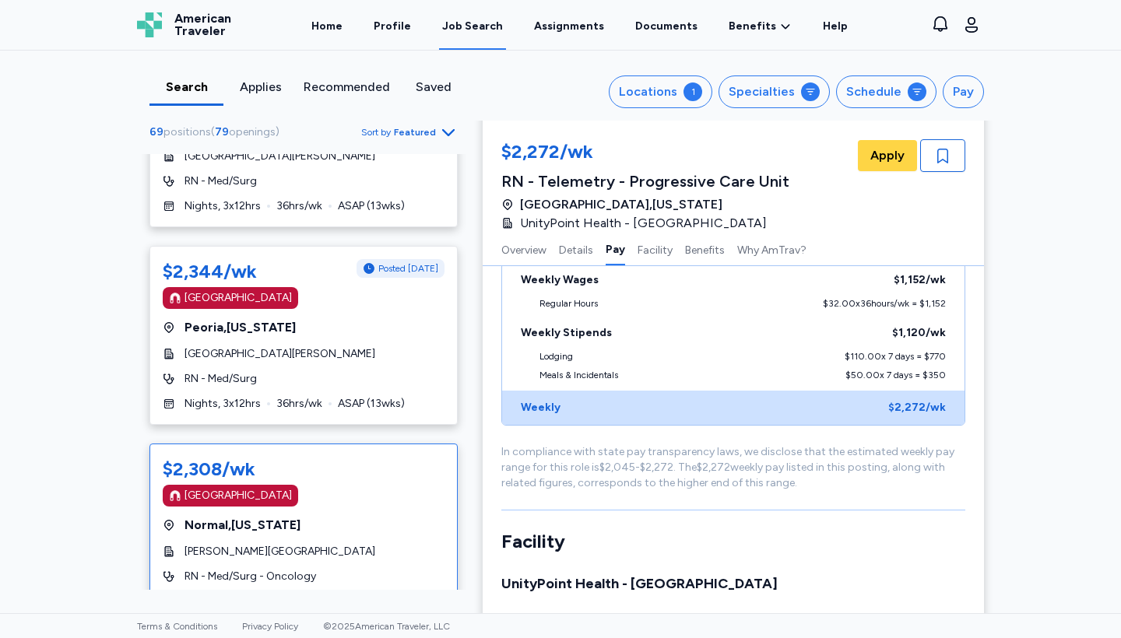
scroll to position [8893, 0]
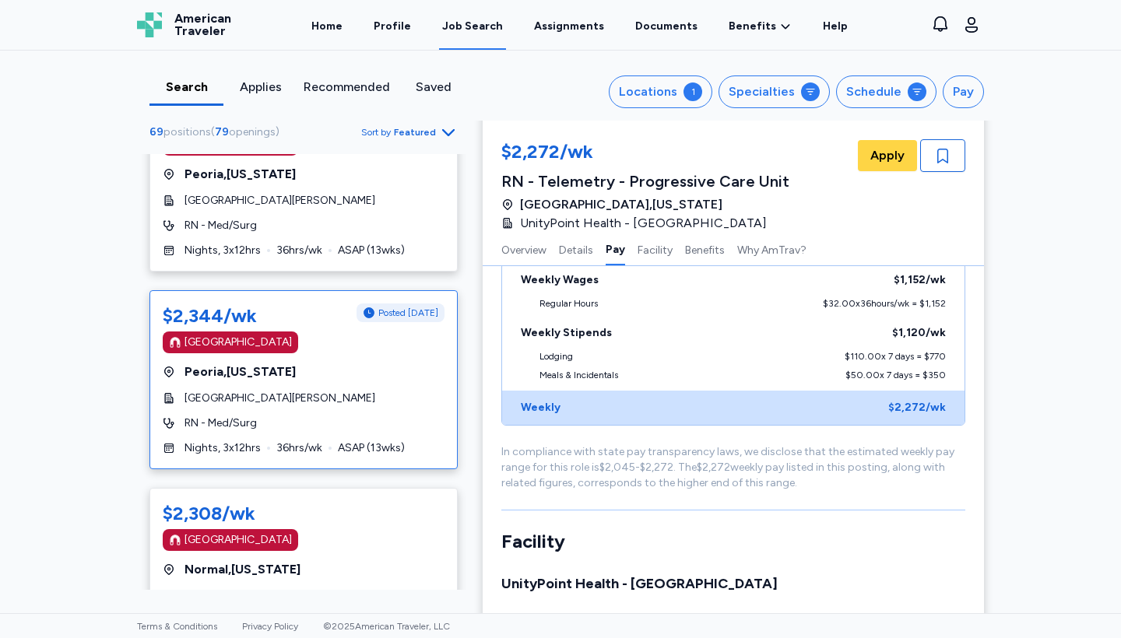
click at [341, 416] on div "RN - Med/Surg" at bounding box center [304, 424] width 282 height 16
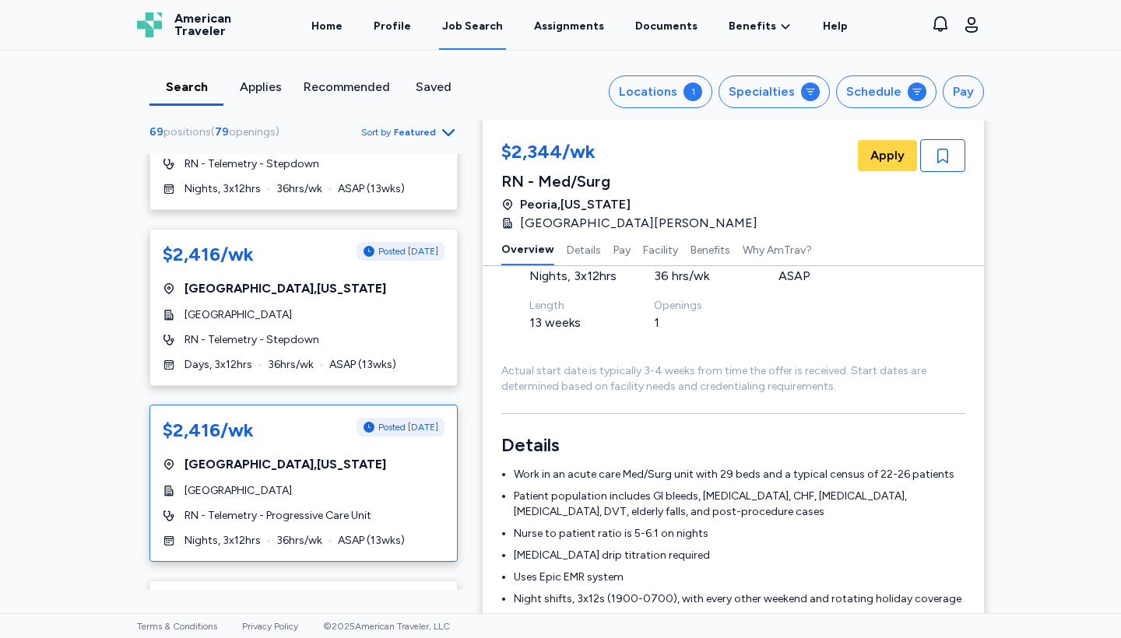
scroll to position [7604, 0]
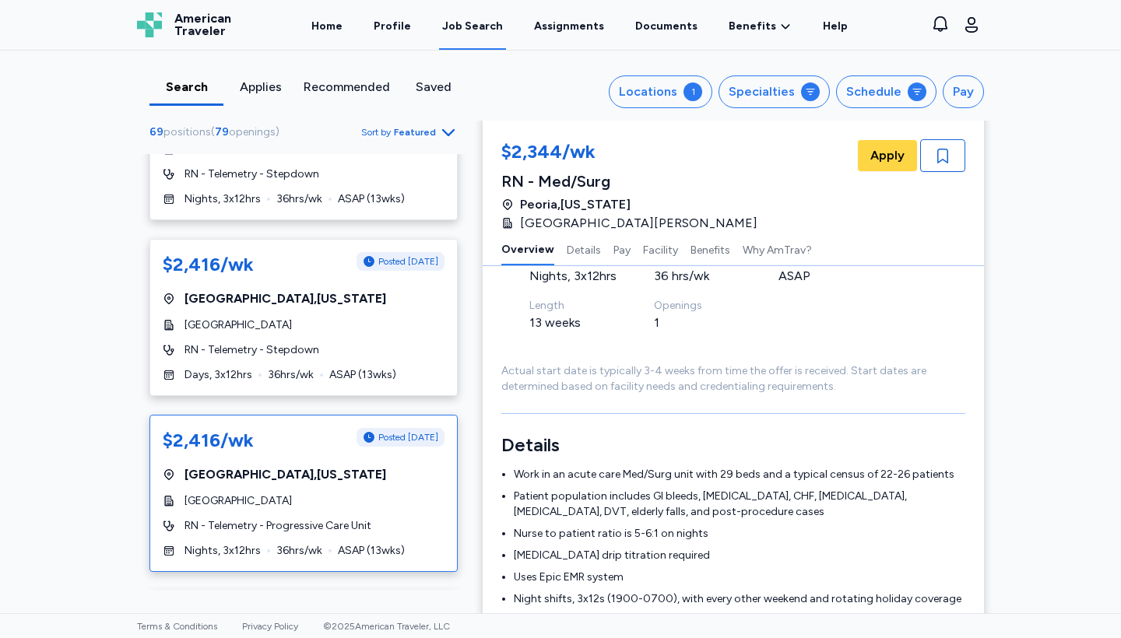
click at [292, 493] on span "[GEOGRAPHIC_DATA]" at bounding box center [237, 501] width 107 height 16
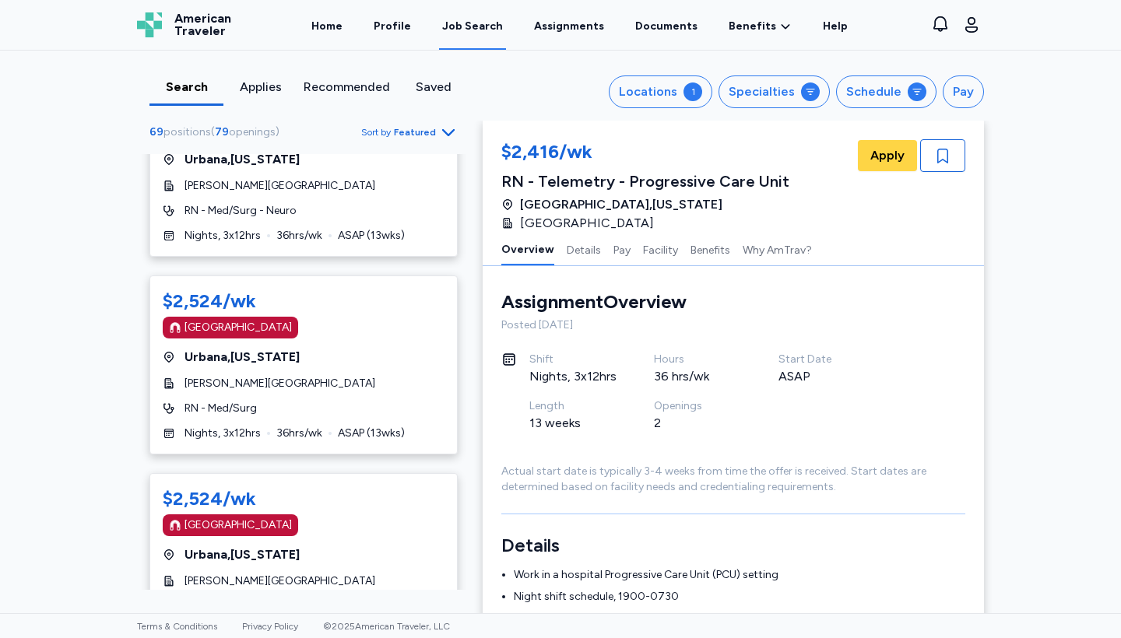
scroll to position [2285, 0]
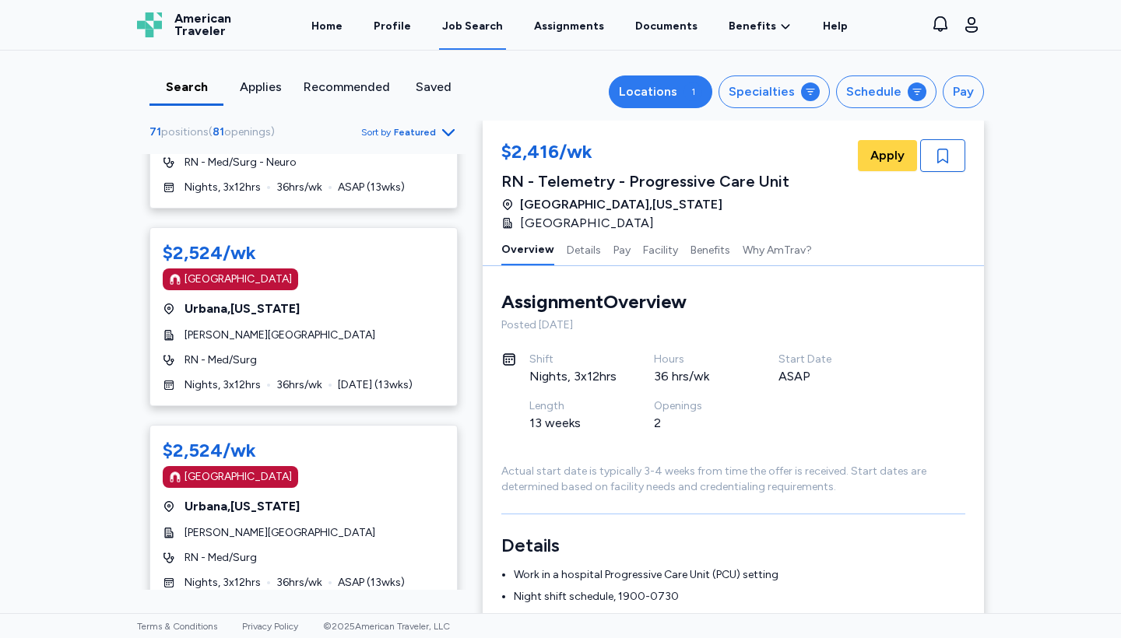
click at [675, 91] on div "Locations" at bounding box center [648, 91] width 58 height 19
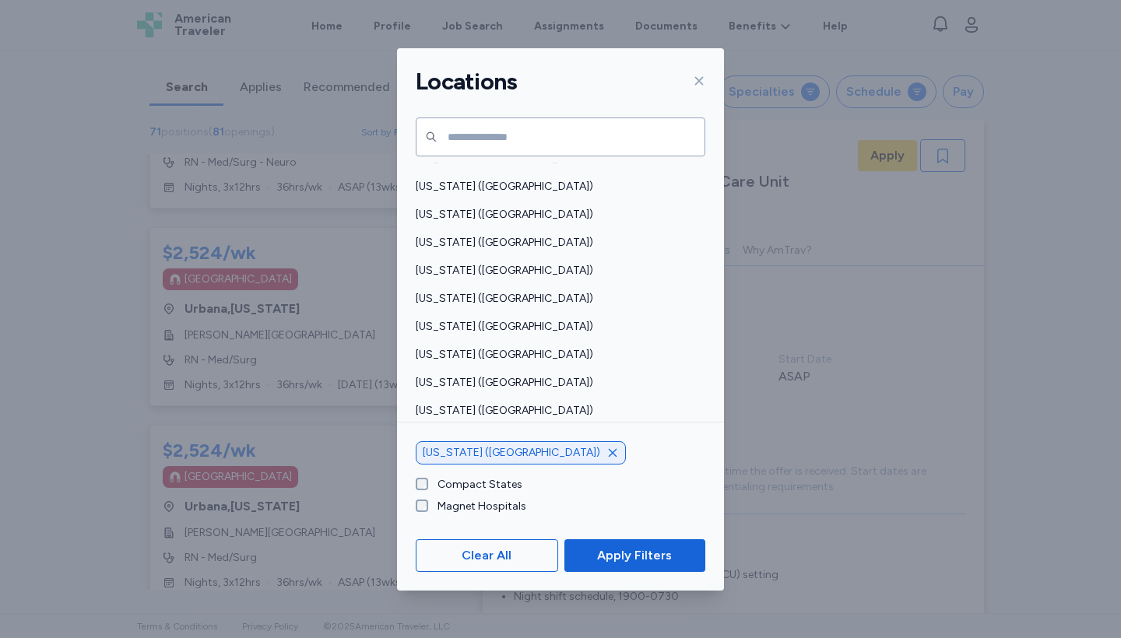
scroll to position [1028, 0]
click at [609, 453] on icon "button" at bounding box center [613, 452] width 8 height 8
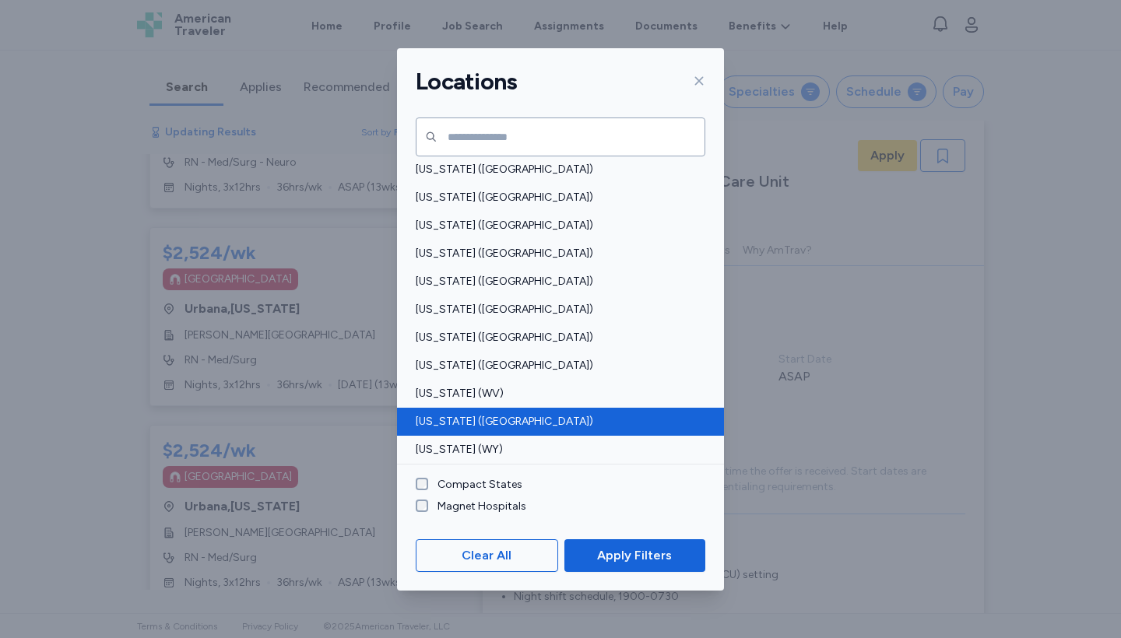
scroll to position [1128, 0]
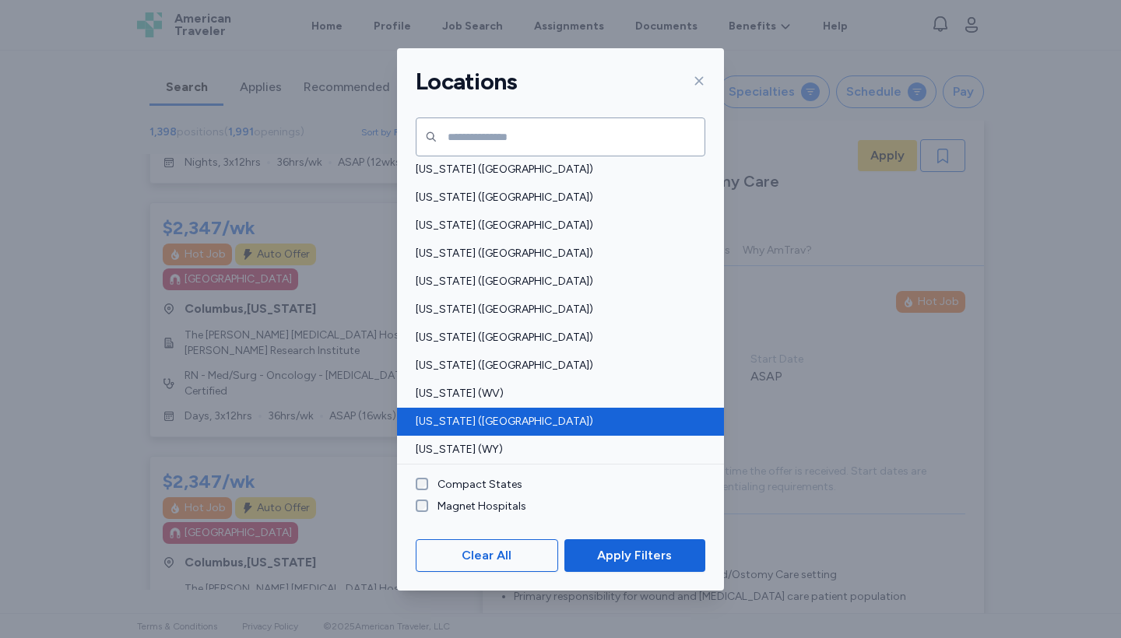
click at [477, 413] on div "[US_STATE] ([GEOGRAPHIC_DATA])" at bounding box center [560, 422] width 327 height 28
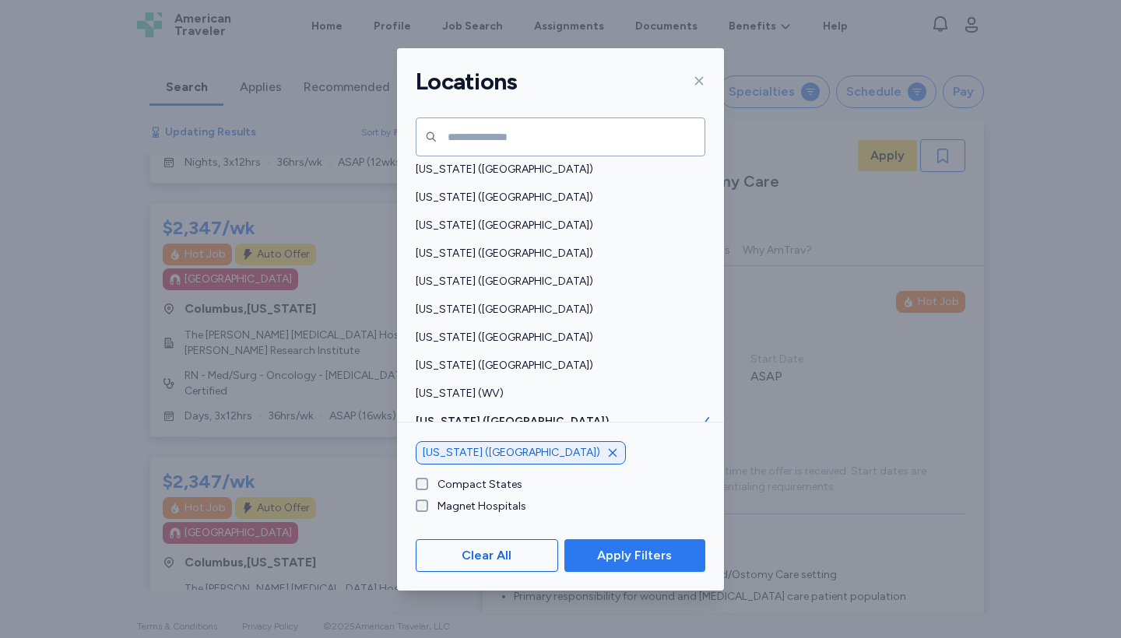
click at [619, 561] on span "Apply Filters" at bounding box center [634, 555] width 75 height 19
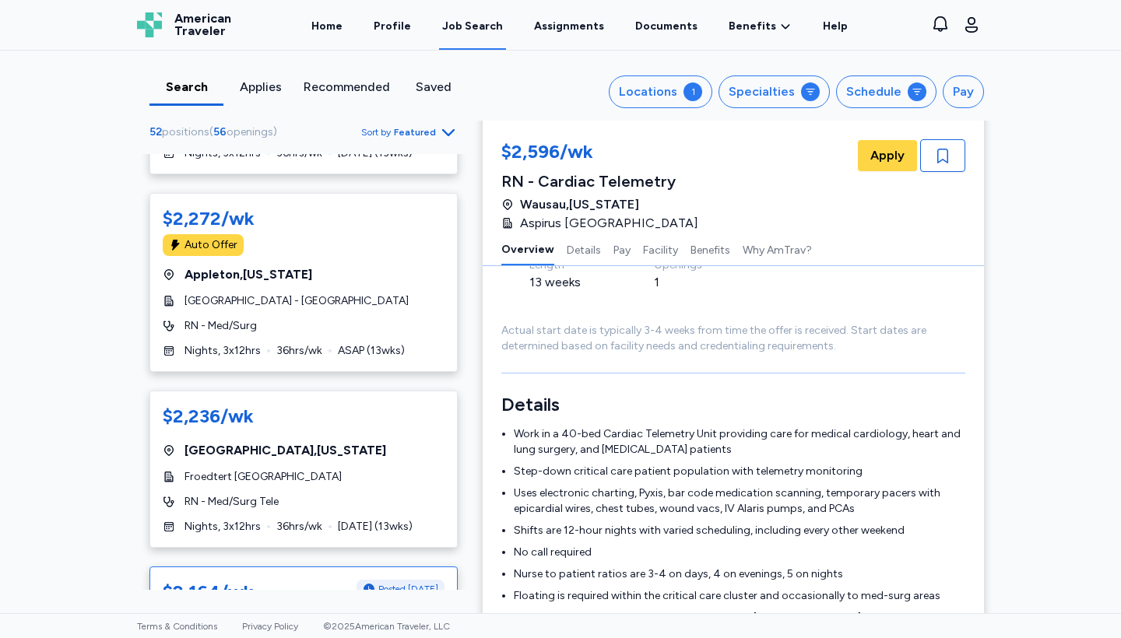
scroll to position [7569, 0]
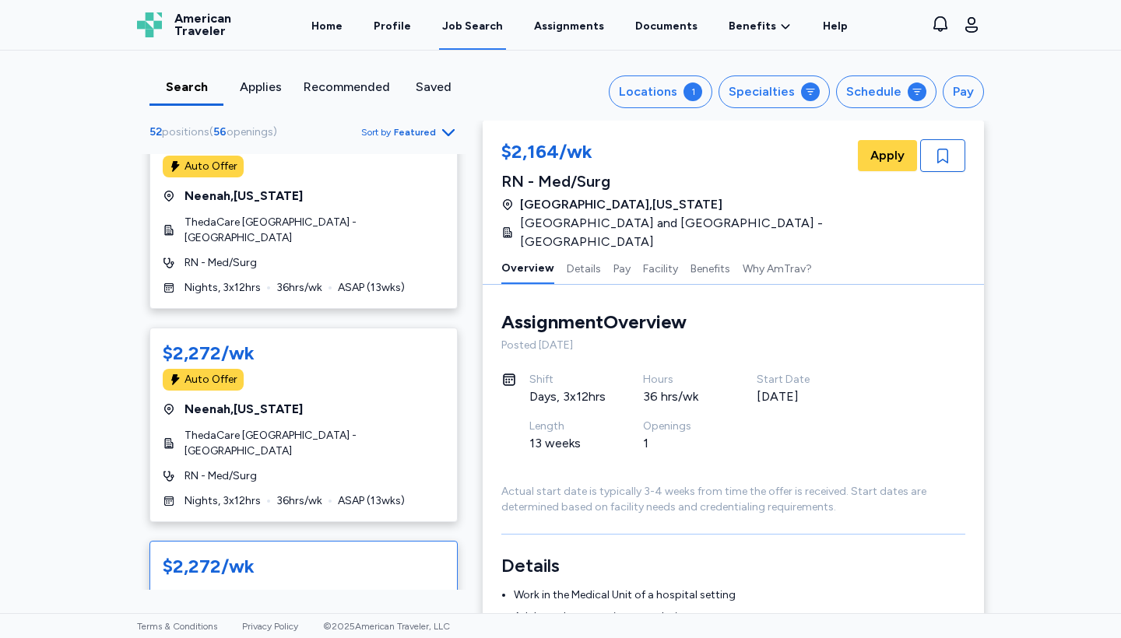
click at [348, 619] on span "[GEOGRAPHIC_DATA] and [GEOGRAPHIC_DATA] - [GEOGRAPHIC_DATA]" at bounding box center [314, 634] width 260 height 31
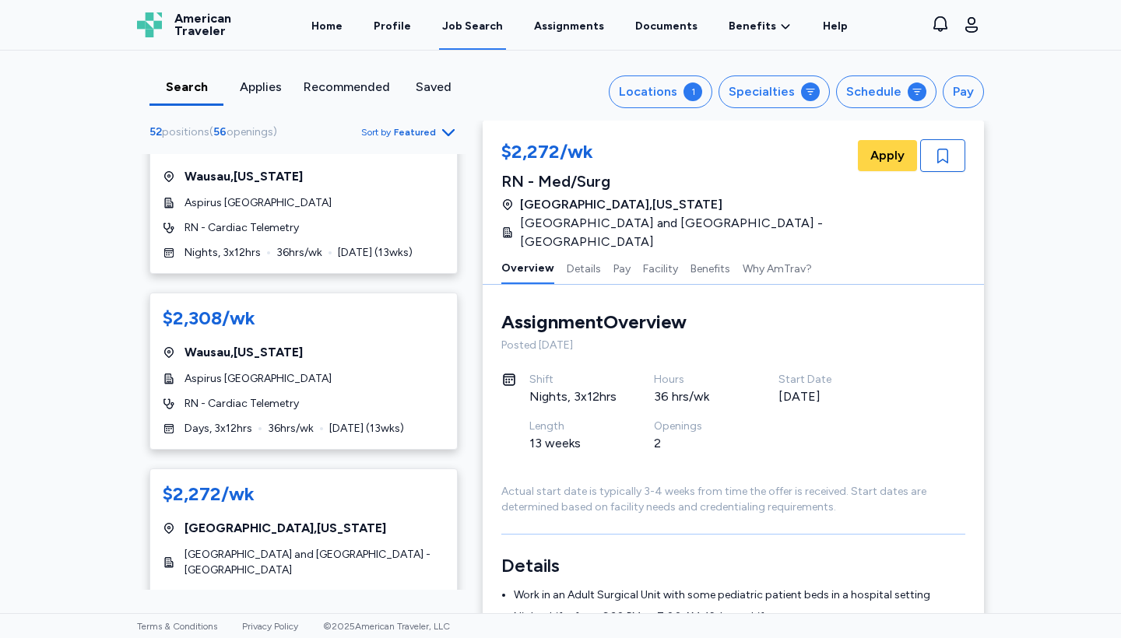
scroll to position [6268, 0]
click at [385, 549] on span "[GEOGRAPHIC_DATA] and [GEOGRAPHIC_DATA] - [GEOGRAPHIC_DATA]" at bounding box center [314, 564] width 260 height 31
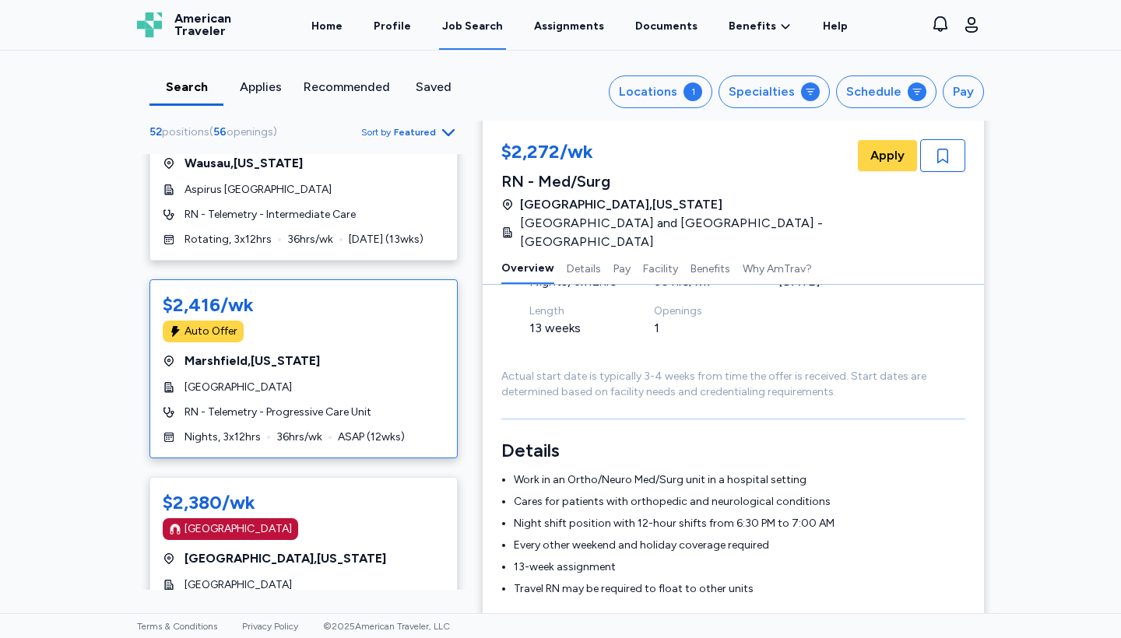
scroll to position [5144, 0]
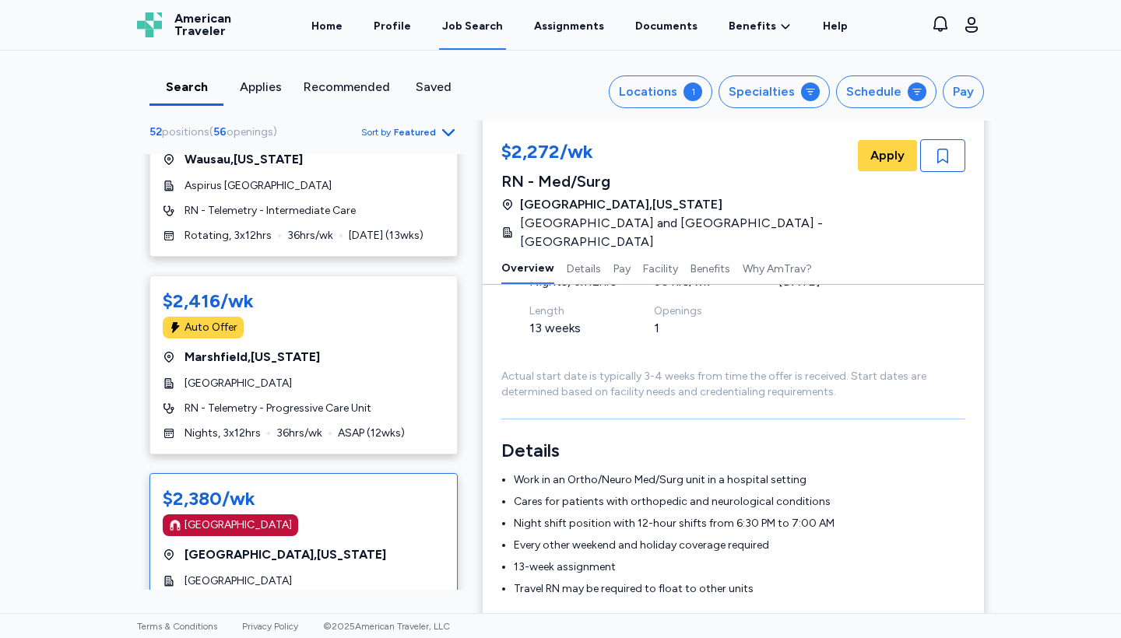
click at [349, 546] on div "[GEOGRAPHIC_DATA] , [US_STATE]" at bounding box center [304, 555] width 282 height 19
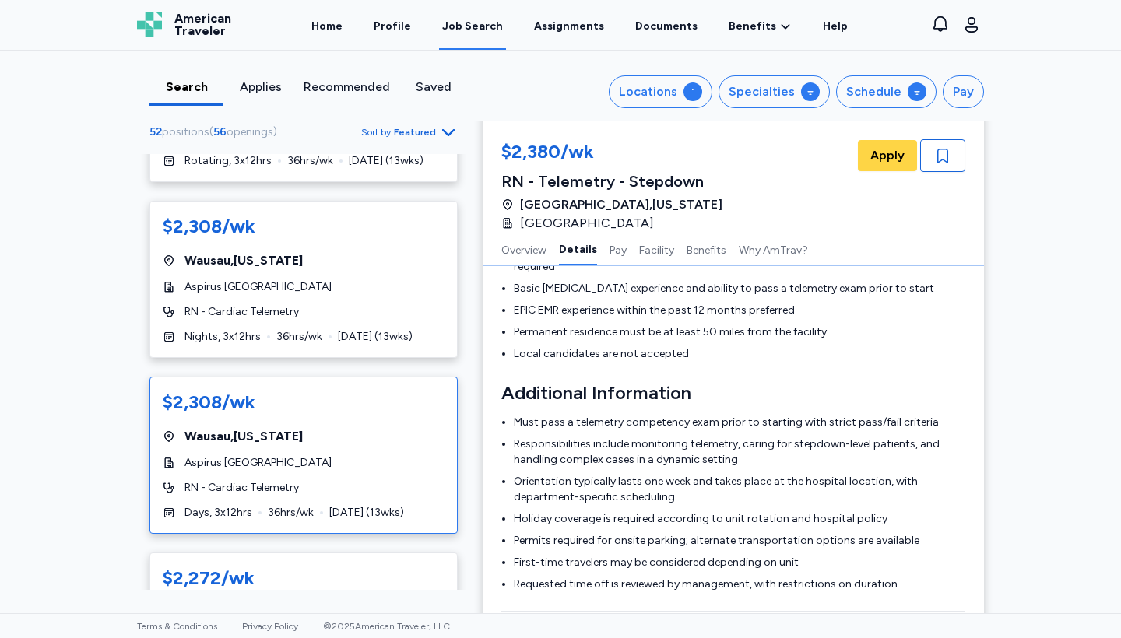
scroll to position [6350, 0]
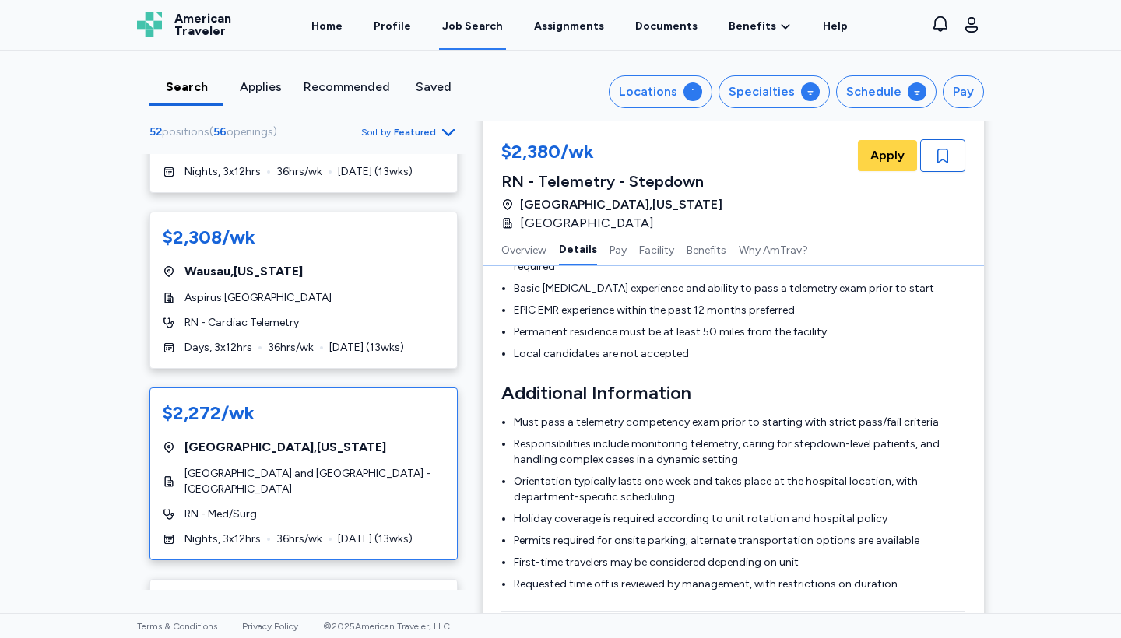
click at [347, 388] on div "$2,272/wk [GEOGRAPHIC_DATA] , [US_STATE] [GEOGRAPHIC_DATA] and [GEOGRAPHIC_DATA…" at bounding box center [303, 474] width 308 height 173
